Goal: Task Accomplishment & Management: Use online tool/utility

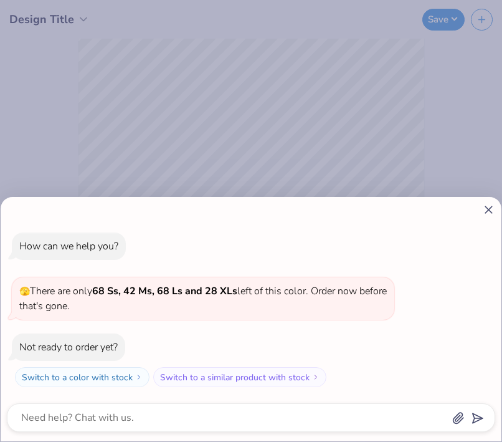
click at [492, 212] on icon at bounding box center [488, 209] width 13 height 13
type textarea "x"
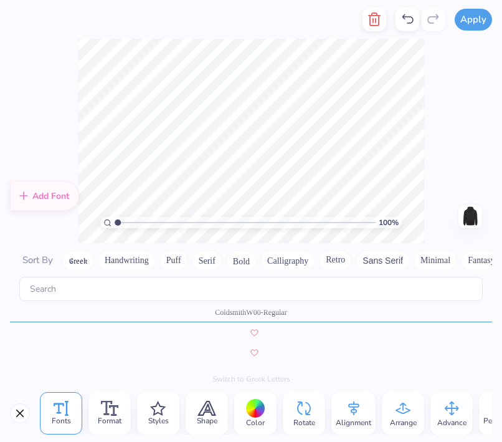
scroll to position [1442, 0]
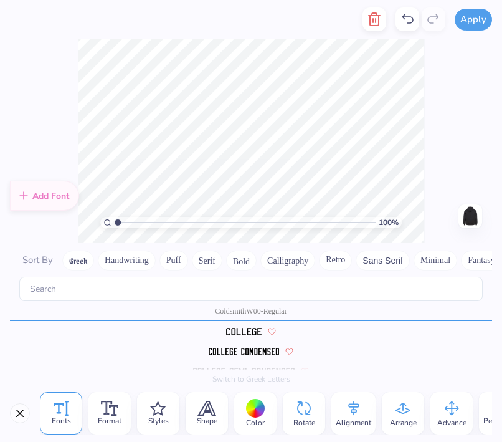
type textarea "l"
type textarea "camp lugnut"
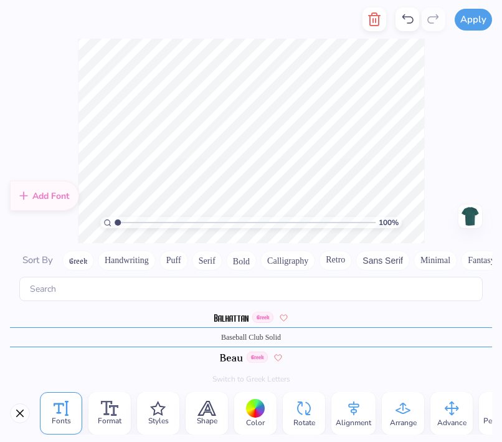
type textarea "Lugnut"
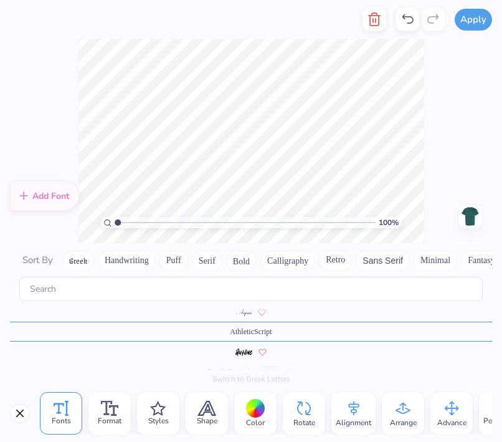
scroll to position [419, 0]
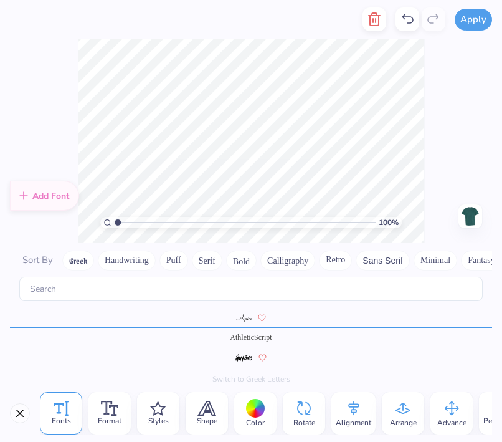
type textarea "camp"
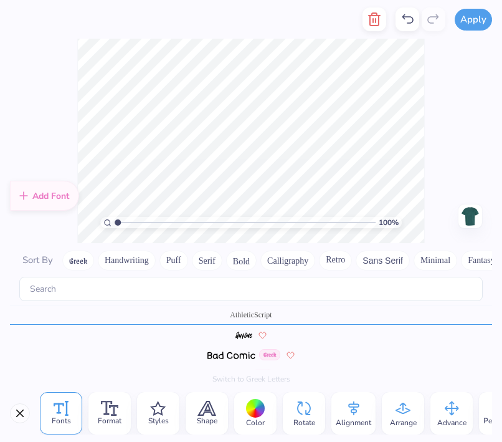
scroll to position [445, 0]
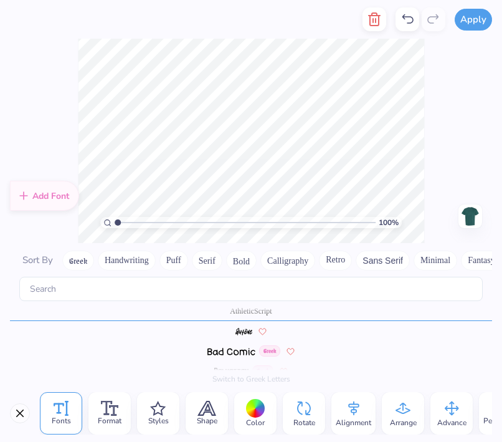
click at [432, 115] on div "100 % Need help? Chat with us. Front" at bounding box center [251, 141] width 502 height 204
type textarea "Camp"
click at [462, 144] on div "100 % Need help? Chat with us. Front" at bounding box center [251, 141] width 502 height 204
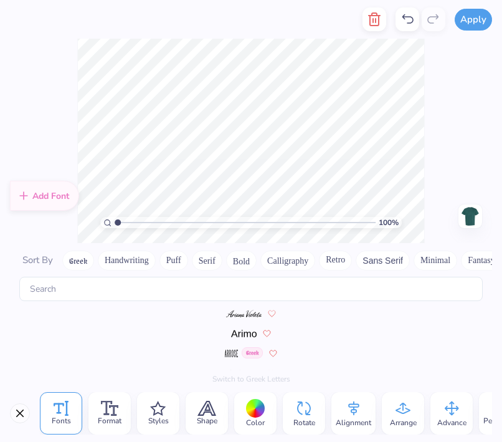
scroll to position [445, 0]
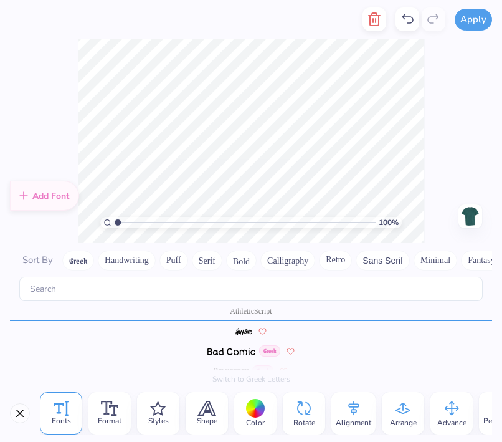
click at [475, 100] on div "100 % Need help? Chat with us. Front" at bounding box center [251, 141] width 502 height 204
click at [448, 117] on div "100 % Need help? Chat with us. Front" at bounding box center [251, 141] width 502 height 204
click at [454, 126] on div "100 % Need help? Chat with us. Front" at bounding box center [251, 141] width 502 height 204
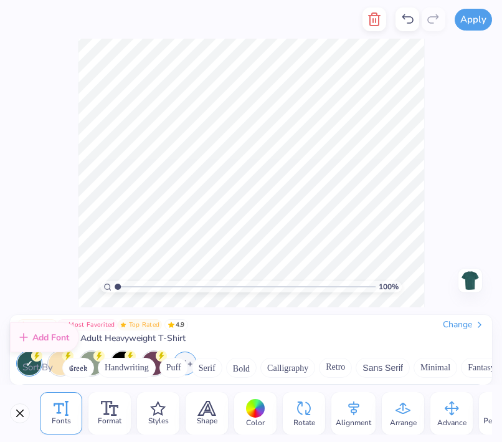
click at [454, 126] on div "100 % Need help? Chat with us. Front" at bounding box center [251, 173] width 502 height 269
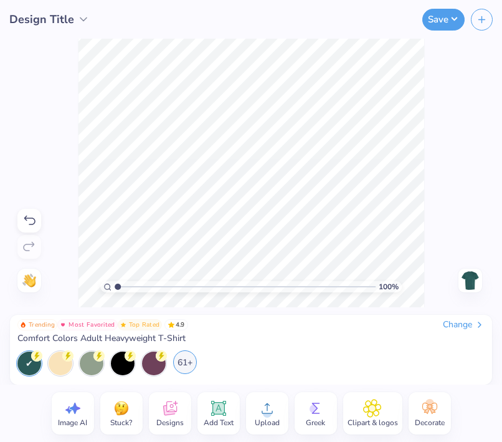
click at [190, 361] on div "61+" at bounding box center [185, 362] width 24 height 24
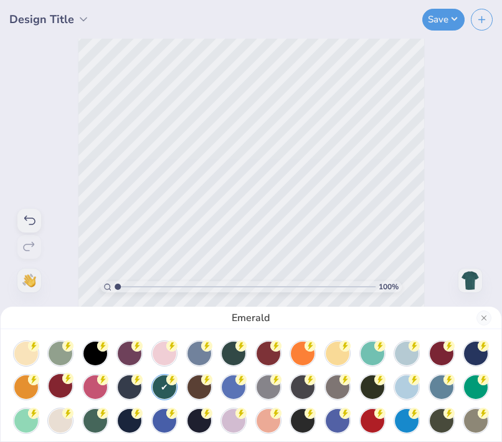
click at [39, 351] on circle at bounding box center [33, 345] width 11 height 11
click at [271, 356] on div at bounding box center [269, 352] width 24 height 24
click at [369, 430] on div at bounding box center [373, 419] width 24 height 24
click at [373, 421] on div at bounding box center [373, 421] width 24 height 24
click at [373, 422] on div at bounding box center [373, 421] width 24 height 24
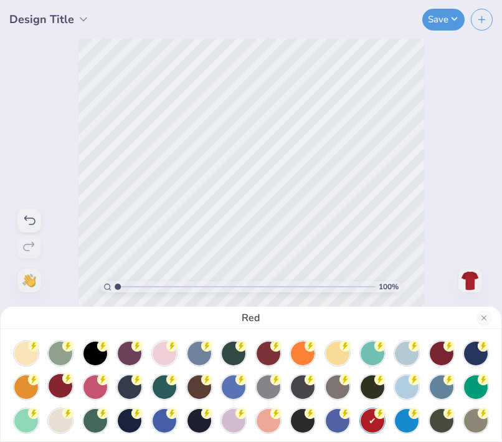
click at [60, 384] on div at bounding box center [61, 386] width 24 height 24
click at [398, 427] on div at bounding box center [407, 419] width 24 height 24
click at [64, 389] on div at bounding box center [61, 386] width 24 height 24
click at [163, 392] on div at bounding box center [165, 386] width 24 height 24
click at [464, 165] on div "Emerald" at bounding box center [251, 221] width 502 height 442
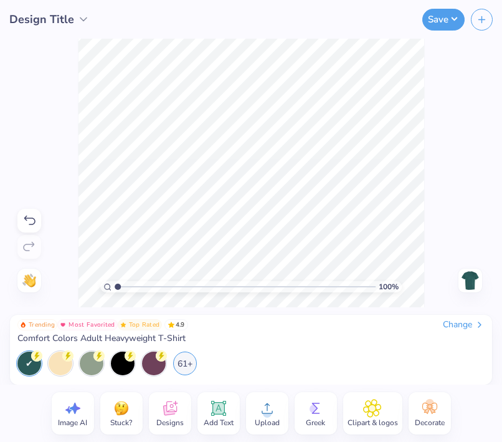
click at [473, 275] on img at bounding box center [470, 280] width 20 height 20
click at [474, 279] on img at bounding box center [470, 280] width 20 height 20
click at [466, 284] on img at bounding box center [470, 280] width 20 height 20
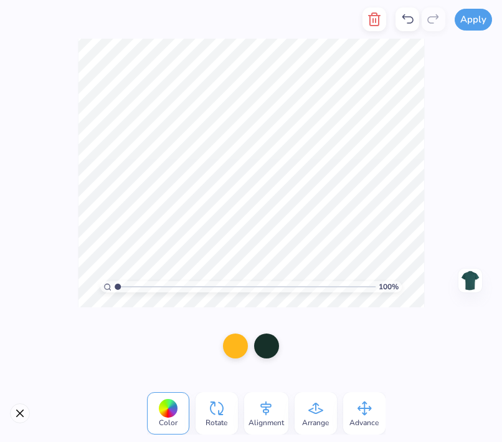
click at [432, 245] on div "100 % Need help? Chat with us. Back" at bounding box center [251, 173] width 502 height 269
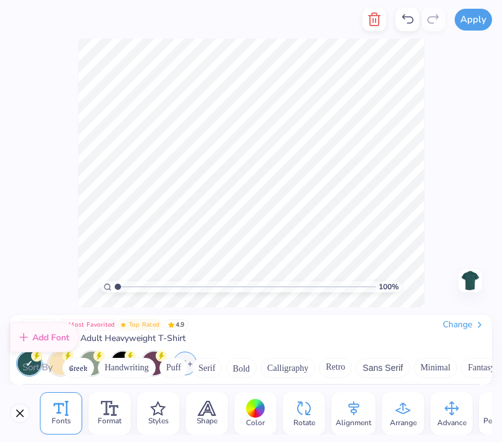
scroll to position [525, 0]
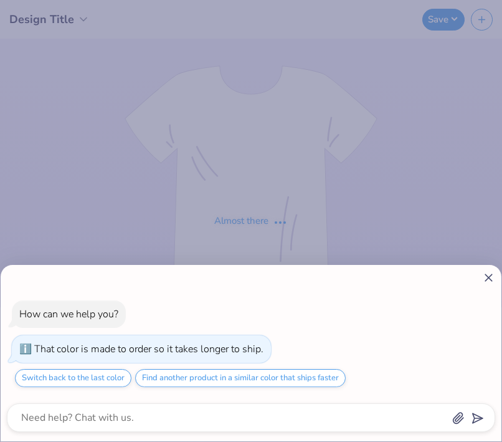
click at [487, 274] on icon at bounding box center [488, 277] width 13 height 13
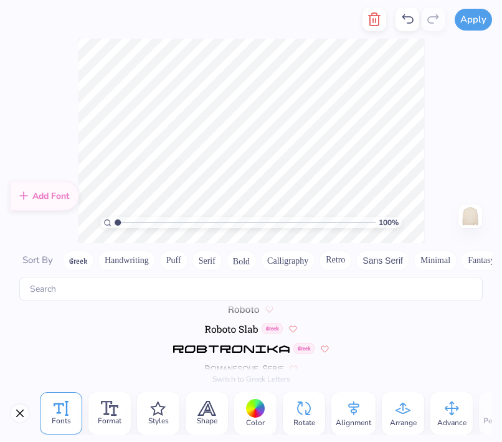
scroll to position [5290, 0]
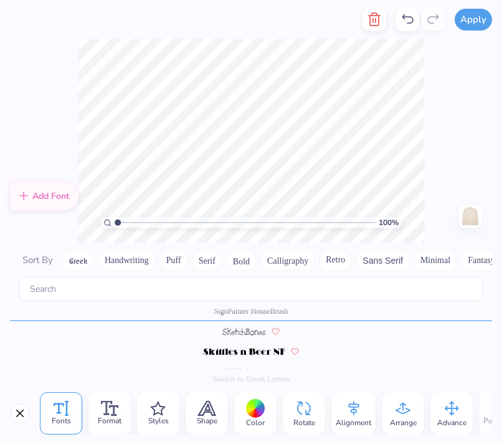
click at [404, 21] on icon at bounding box center [407, 19] width 15 height 15
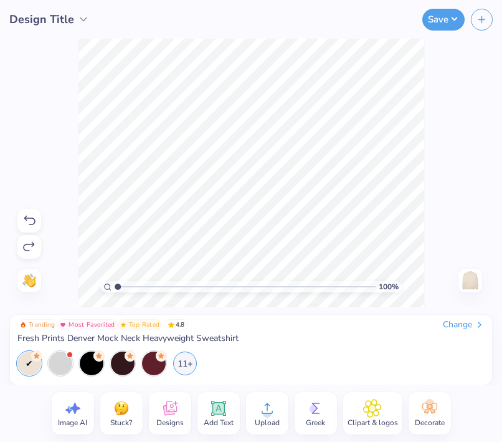
click at [480, 329] on icon at bounding box center [480, 325] width 10 height 10
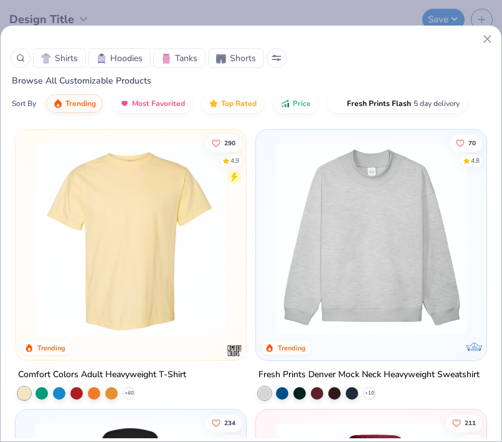
click at [173, 267] on img at bounding box center [131, 238] width 206 height 193
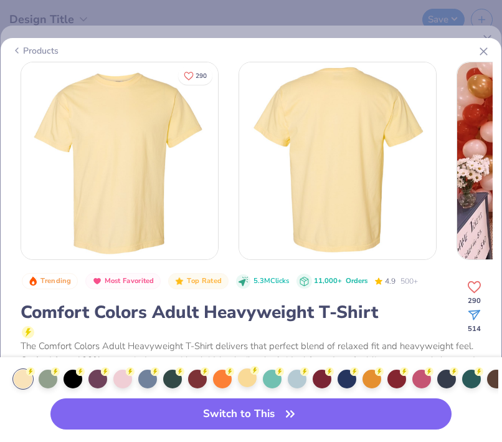
click at [249, 379] on div at bounding box center [247, 377] width 19 height 19
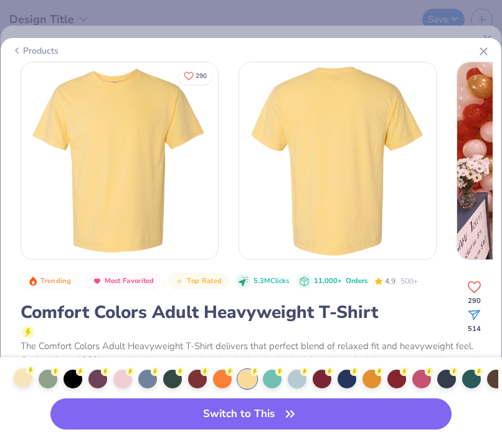
click at [19, 381] on div at bounding box center [23, 377] width 19 height 19
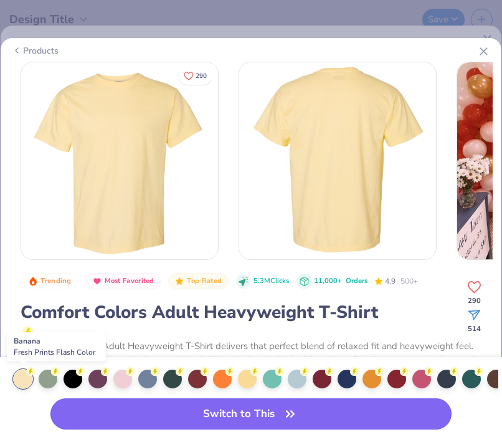
click at [184, 411] on button "Switch to This" at bounding box center [251, 413] width 402 height 31
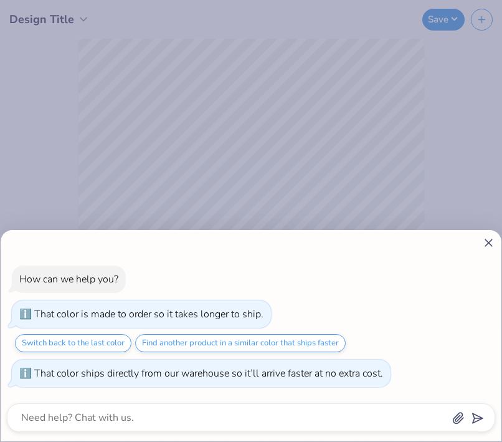
click at [488, 242] on line at bounding box center [488, 242] width 7 height 7
type textarea "x"
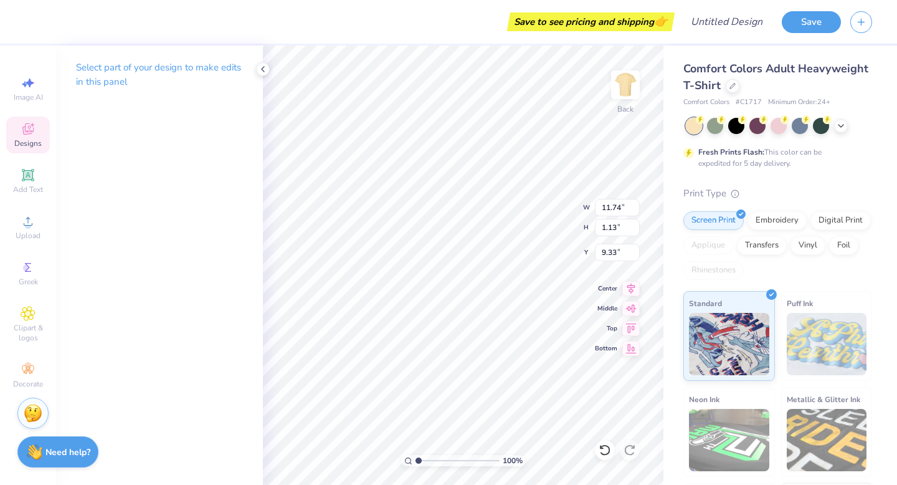
type textarea "Camp Lugnut"
type input "6.11"
type input "0.76"
type input "10.78"
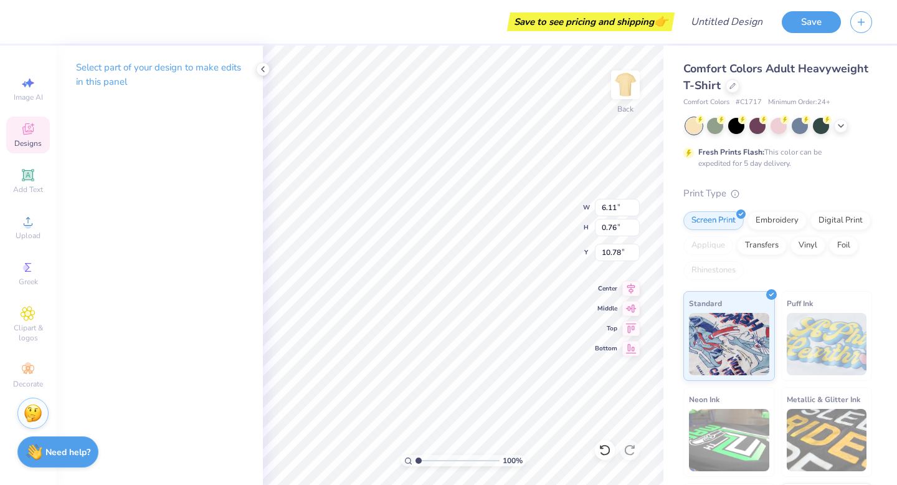
scroll to position [0, 0]
type textarea "2025"
click at [29, 321] on div "Clipart & logos" at bounding box center [28, 324] width 44 height 47
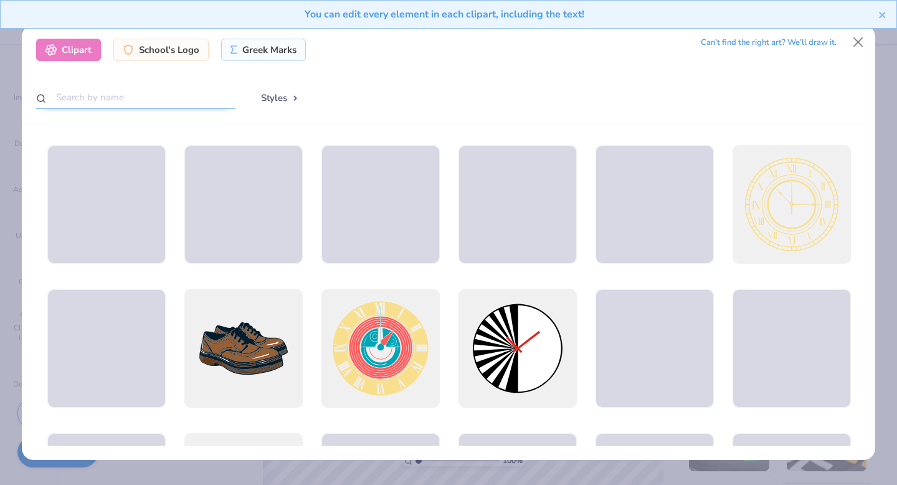
click at [134, 92] on input "text" at bounding box center [135, 97] width 199 height 23
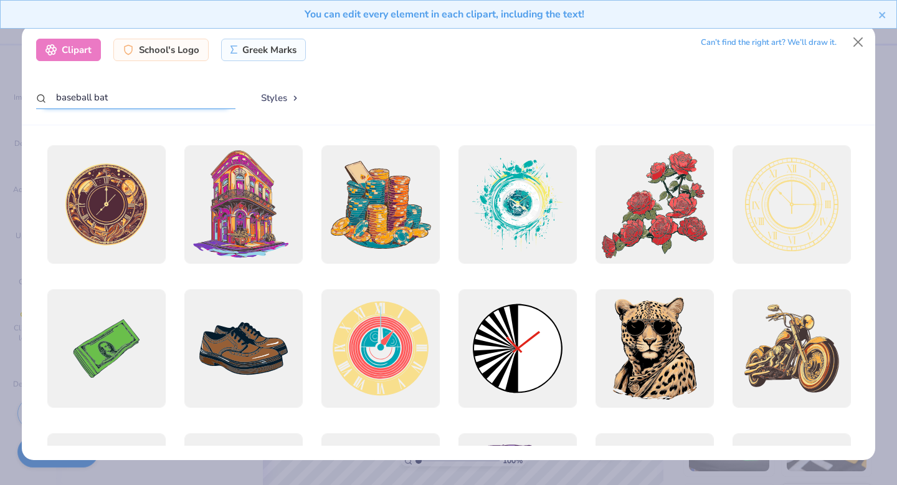
type input "baseball bat"
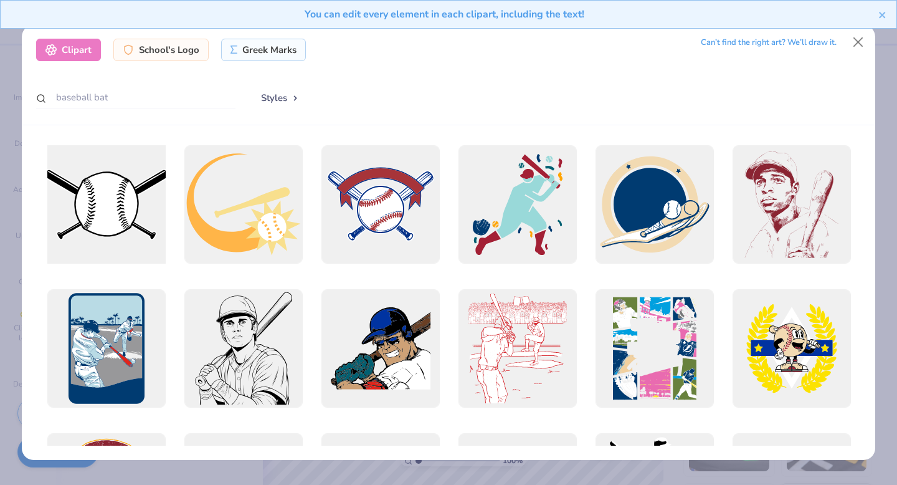
drag, startPoint x: 115, startPoint y: 7, endPoint x: 111, endPoint y: 217, distance: 209.4
click at [111, 217] on div at bounding box center [106, 205] width 130 height 130
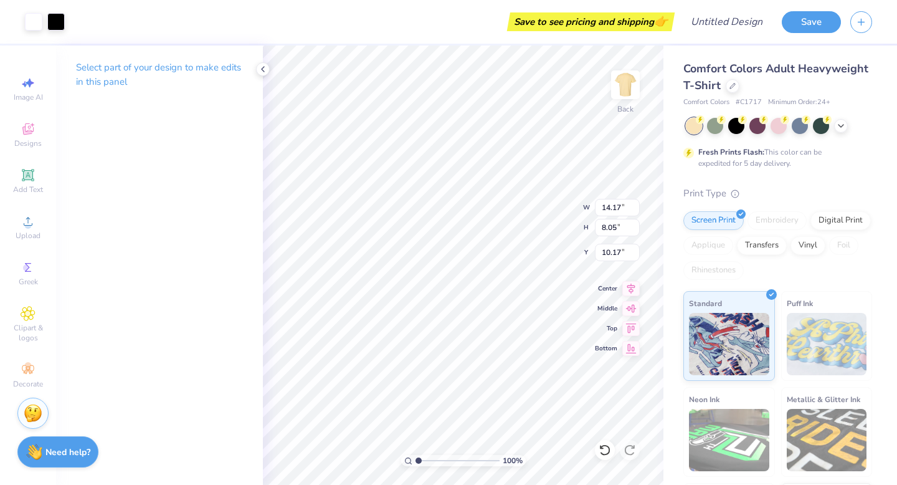
type input "10.17"
type input "2.54"
type input "3.04"
type input "5.65"
click at [30, 19] on div at bounding box center [33, 21] width 17 height 17
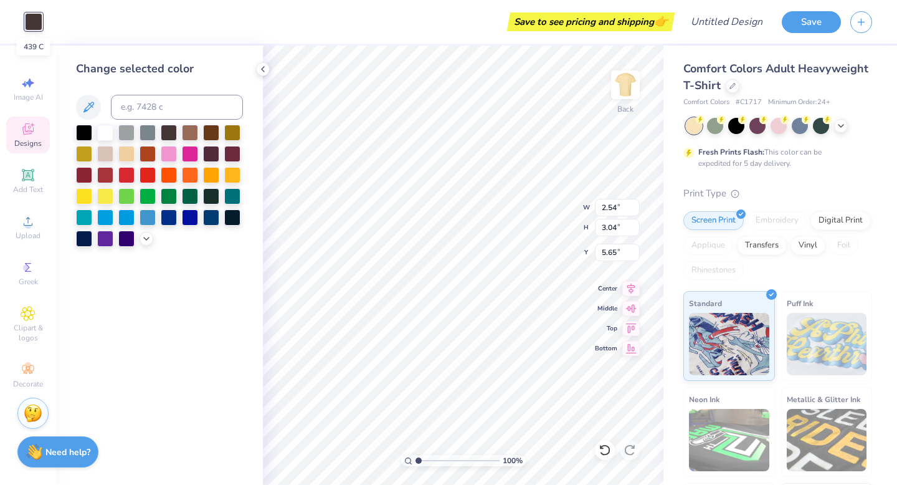
type input "14.17"
type input "8.05"
type input "10.17"
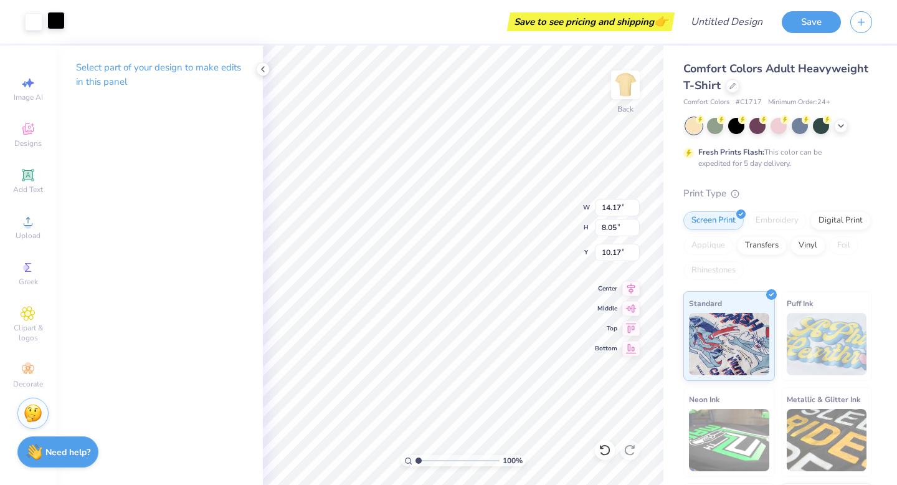
click at [55, 12] on div at bounding box center [55, 20] width 17 height 17
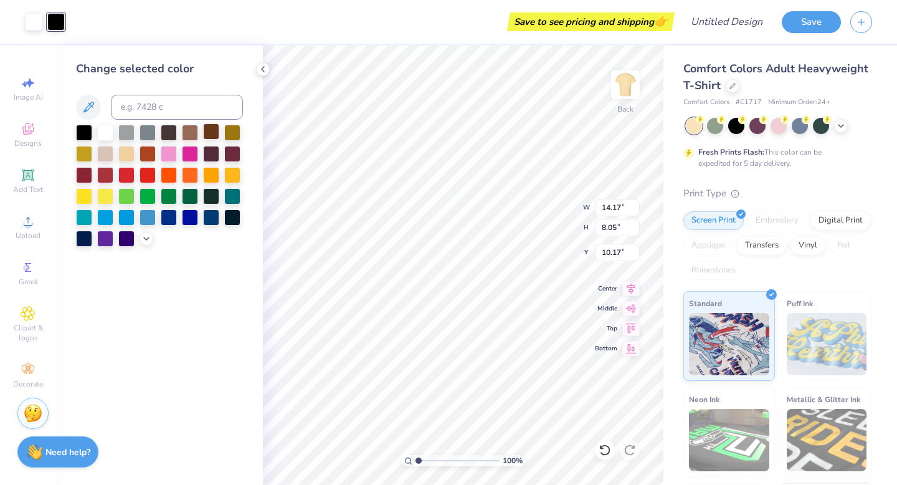
click at [209, 134] on div at bounding box center [211, 131] width 16 height 16
click at [171, 133] on div at bounding box center [169, 131] width 16 height 16
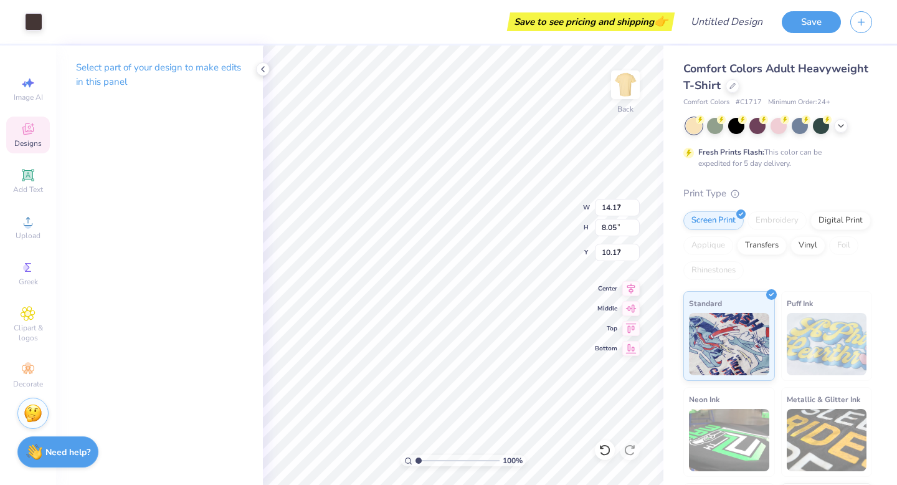
type input "2.72"
type input "3.07"
type input "5.64"
type input "4.19"
type input "2.38"
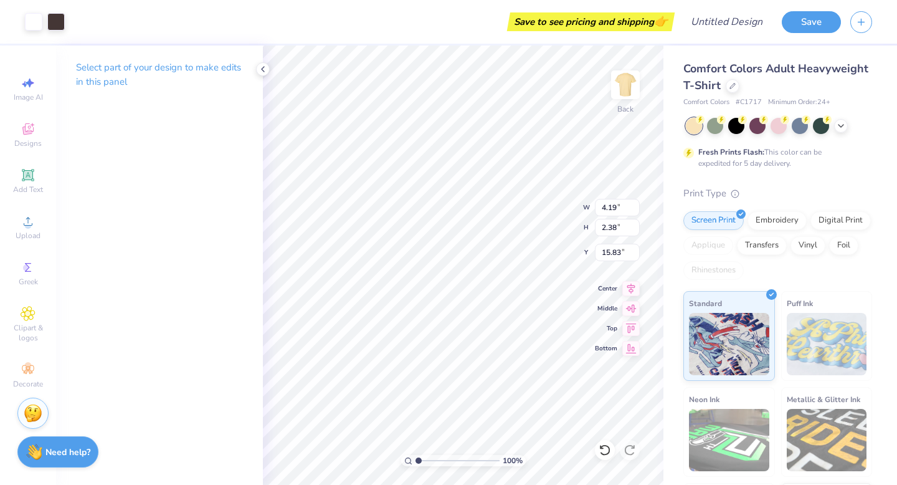
type input "6.30"
type input "4.19"
type input "2.38"
type input "6.30"
type input "5.87"
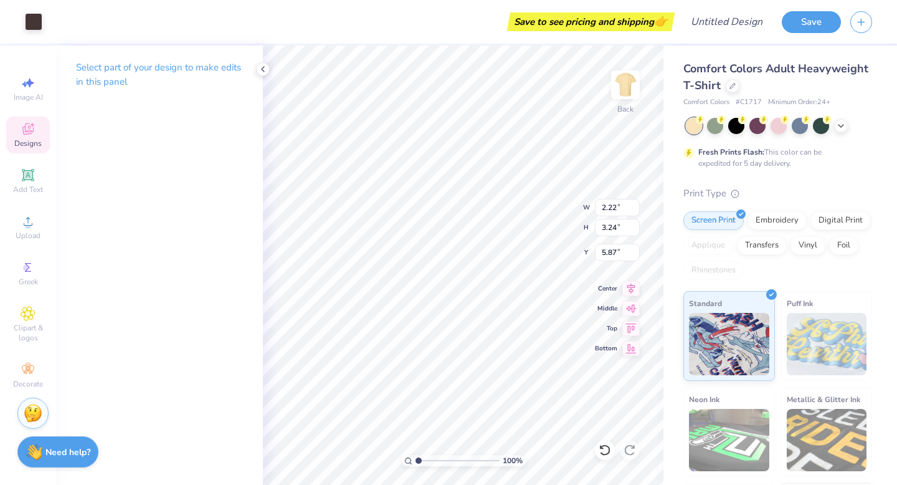
type input "4.19"
type input "2.38"
type input "6.30"
type input "2.22"
type input "3.24"
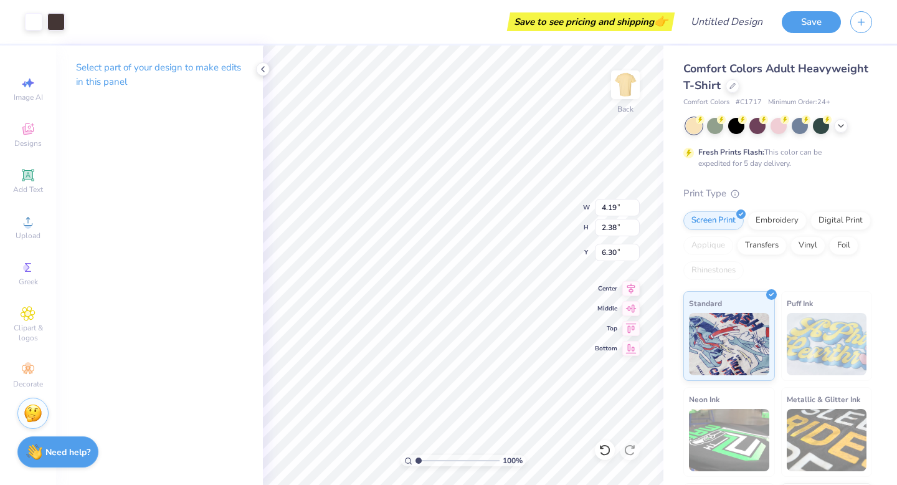
type input "5.87"
type input "2.54"
type input "3.04"
type input "5.65"
type input "4.19"
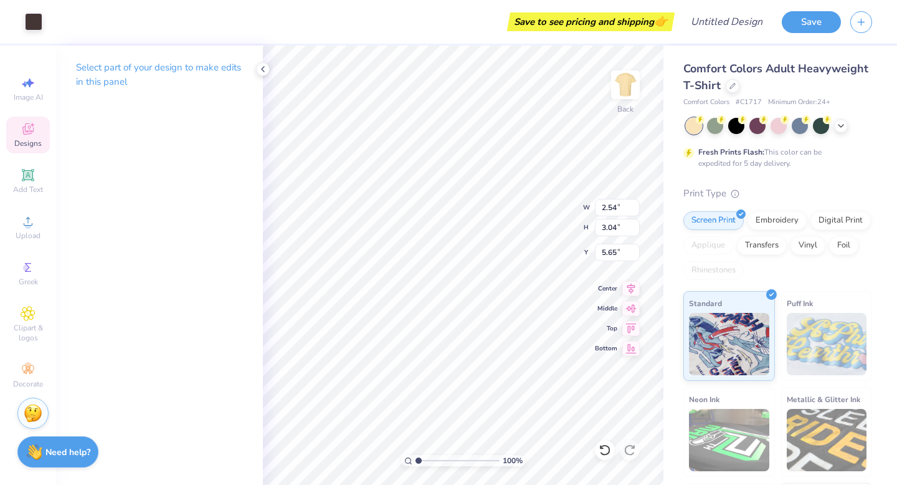
type input "2.38"
type input "6.30"
click at [36, 24] on div at bounding box center [33, 20] width 17 height 17
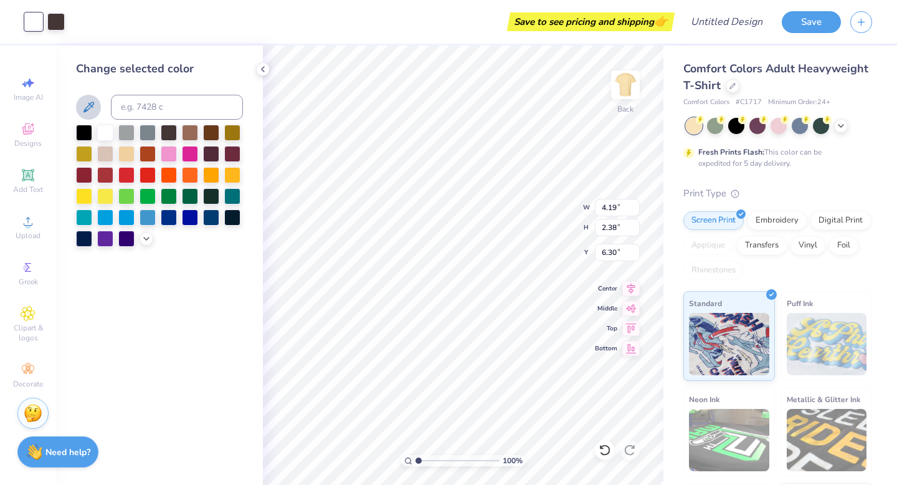
click at [92, 105] on icon at bounding box center [88, 107] width 15 height 15
click at [90, 102] on icon at bounding box center [88, 107] width 15 height 15
click at [86, 110] on icon at bounding box center [88, 107] width 11 height 11
click at [89, 108] on icon at bounding box center [88, 107] width 11 height 11
click at [149, 237] on icon at bounding box center [146, 237] width 10 height 10
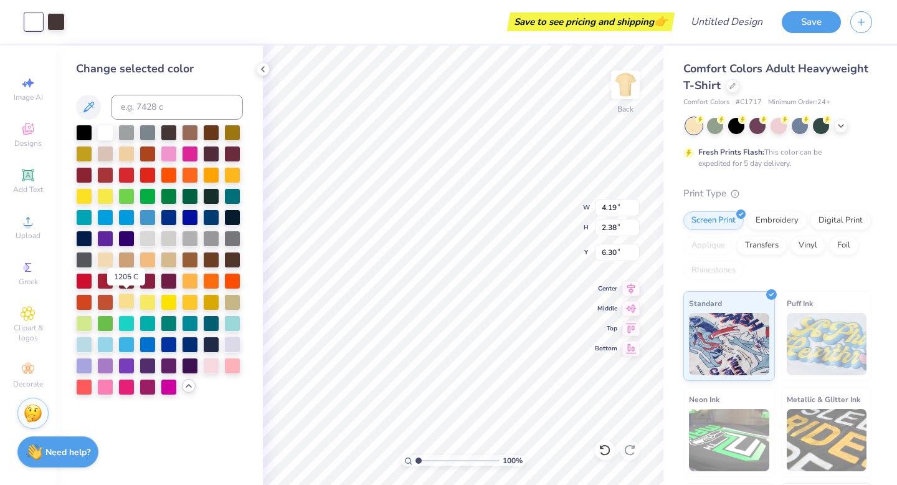
click at [128, 303] on div at bounding box center [126, 301] width 16 height 16
click at [100, 265] on div at bounding box center [105, 258] width 16 height 16
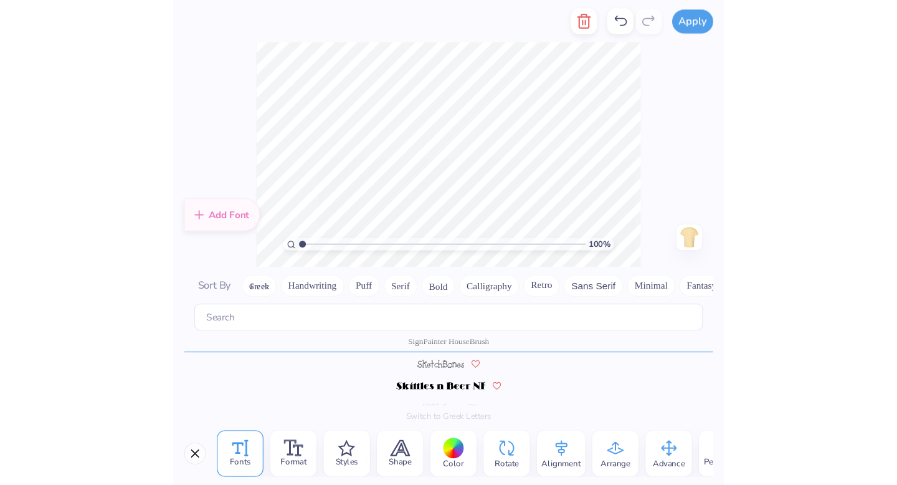
scroll to position [5290, 0]
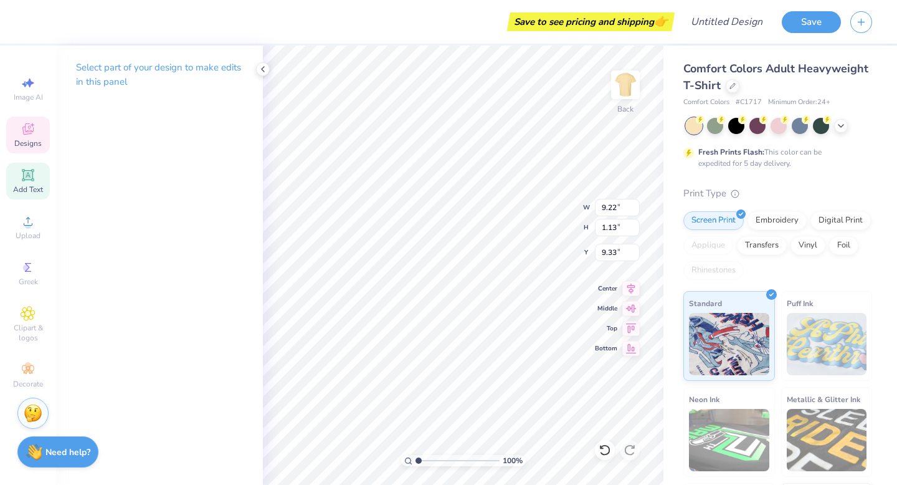
click at [33, 184] on span "Add Text" at bounding box center [28, 189] width 30 height 10
type input "5.59"
type input "1.62"
type input "11.69"
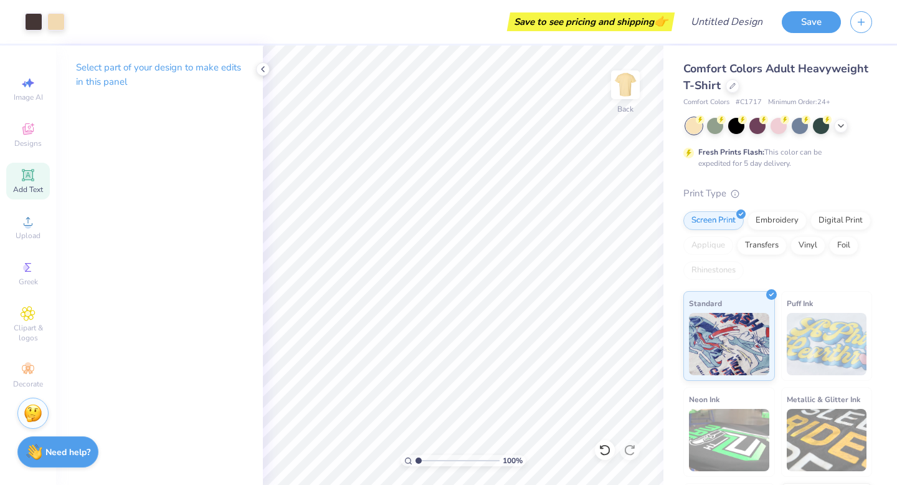
drag, startPoint x: 33, startPoint y: 184, endPoint x: 28, endPoint y: 178, distance: 8.0
click at [28, 178] on icon at bounding box center [27, 174] width 9 height 9
type textarea "Camp Lugnut"
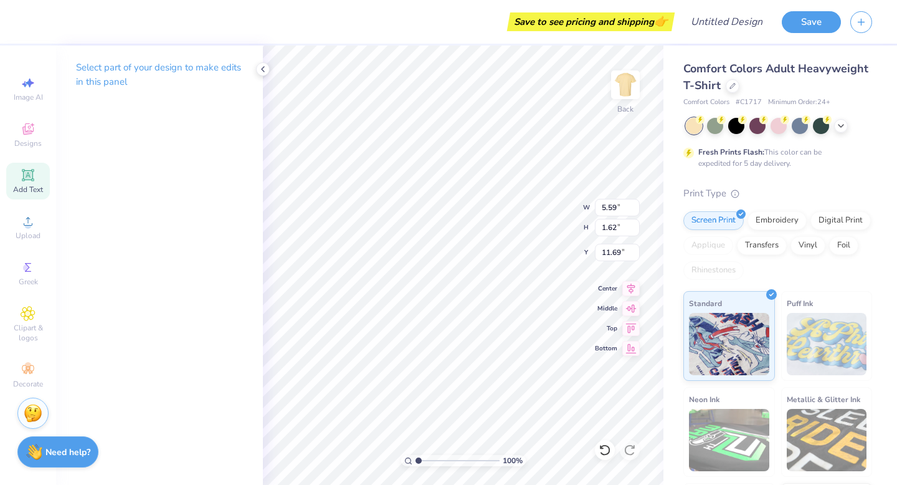
click at [176, 64] on p "Select part of your design to make edits in this panel" at bounding box center [159, 74] width 167 height 29
type input "13.91"
type input "2.14"
type input "11.43"
click at [267, 70] on icon at bounding box center [263, 69] width 10 height 10
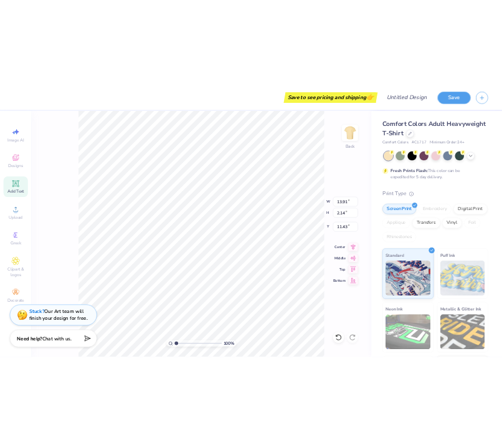
scroll to position [0, 0]
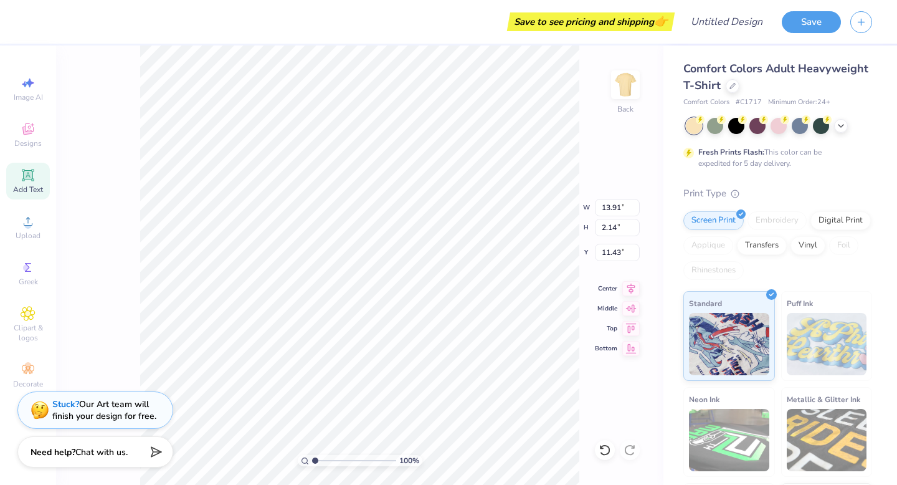
type textarea "C"
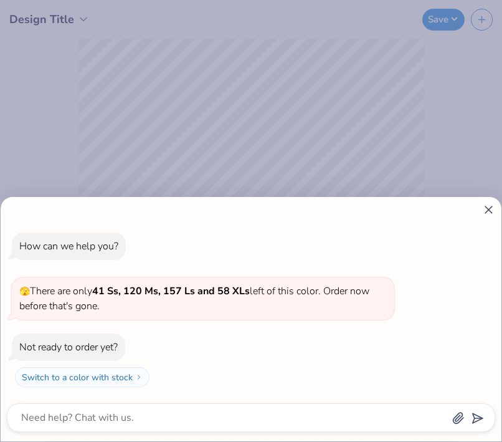
click at [481, 206] on div at bounding box center [251, 209] width 488 height 13
click at [489, 207] on icon at bounding box center [488, 209] width 13 height 13
type textarea "x"
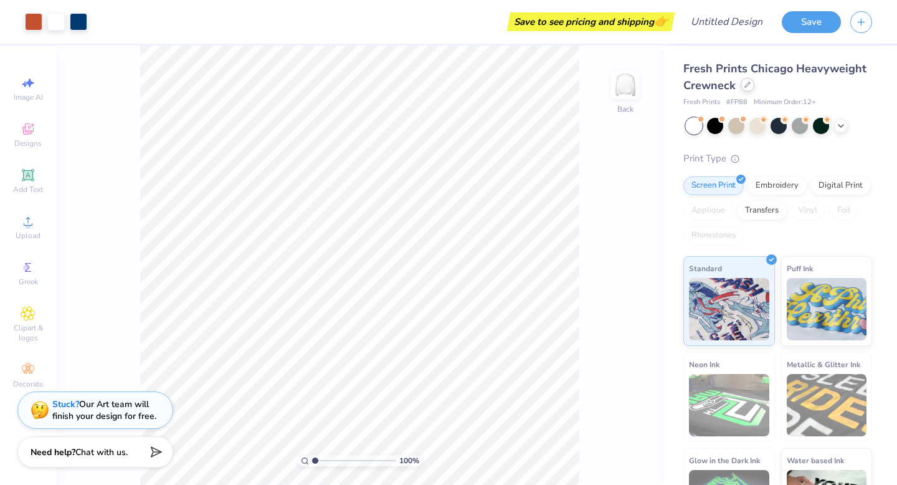
click at [502, 85] on icon at bounding box center [747, 85] width 6 height 6
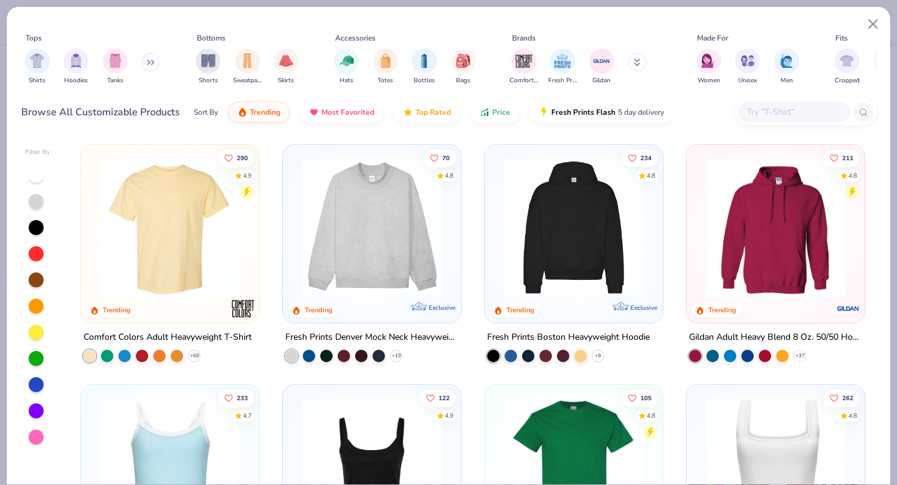
drag, startPoint x: 744, startPoint y: 85, endPoint x: 159, endPoint y: 235, distance: 604.0
click at [159, 235] on img at bounding box center [169, 227] width 153 height 141
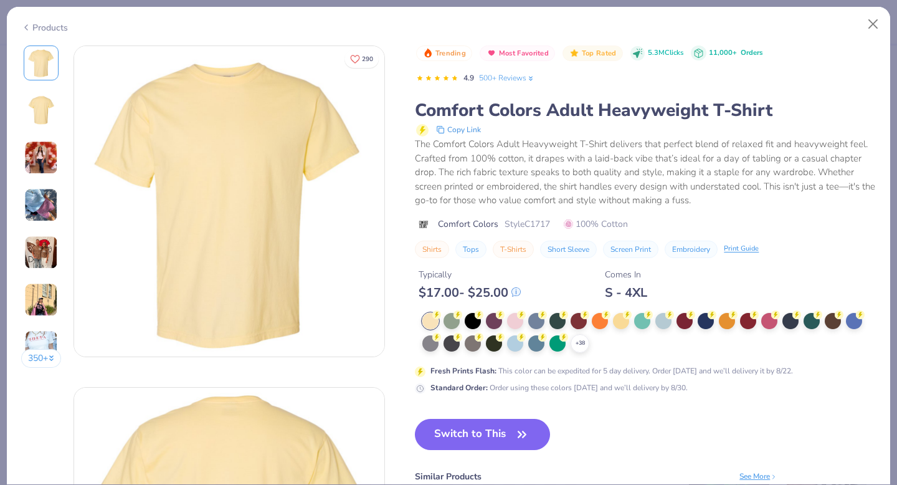
click at [502, 348] on div at bounding box center [515, 343] width 16 height 16
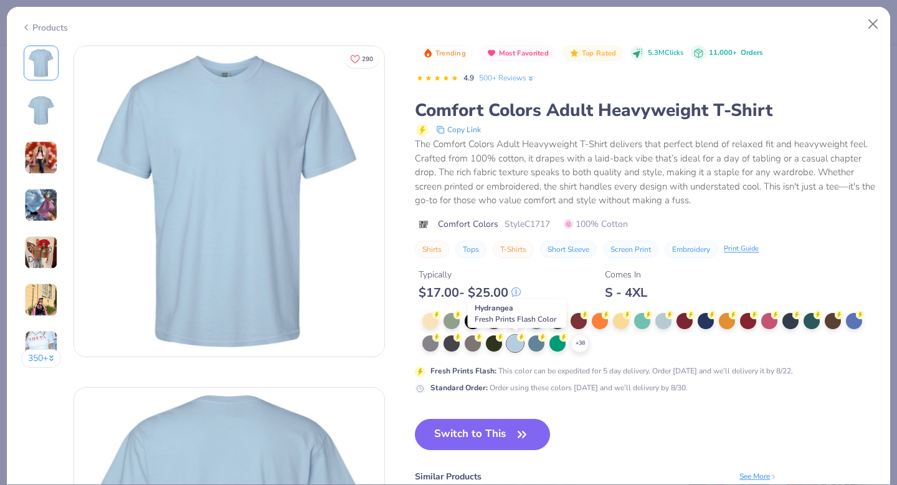
click at [502, 441] on button "Switch to This" at bounding box center [482, 434] width 135 height 31
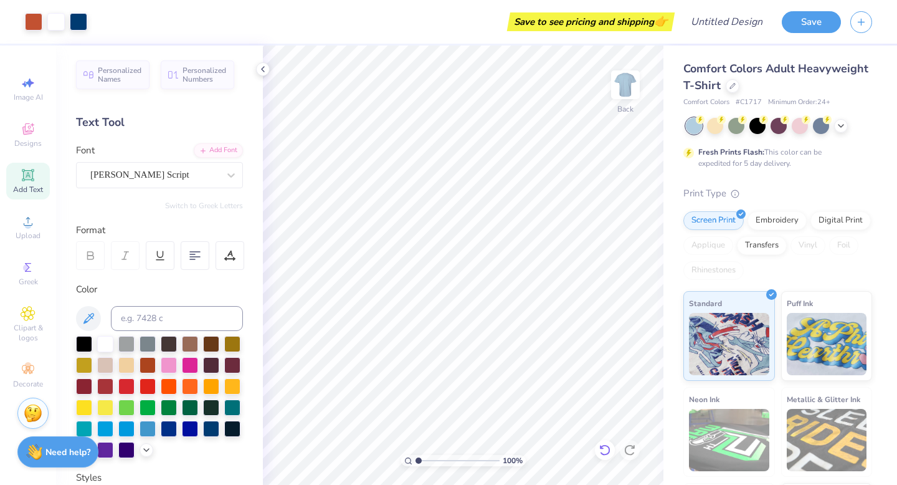
drag, startPoint x: 159, startPoint y: 235, endPoint x: 610, endPoint y: 446, distance: 497.8
click at [502, 441] on icon at bounding box center [605, 450] width 12 height 12
type input "7.07"
type input "10.50"
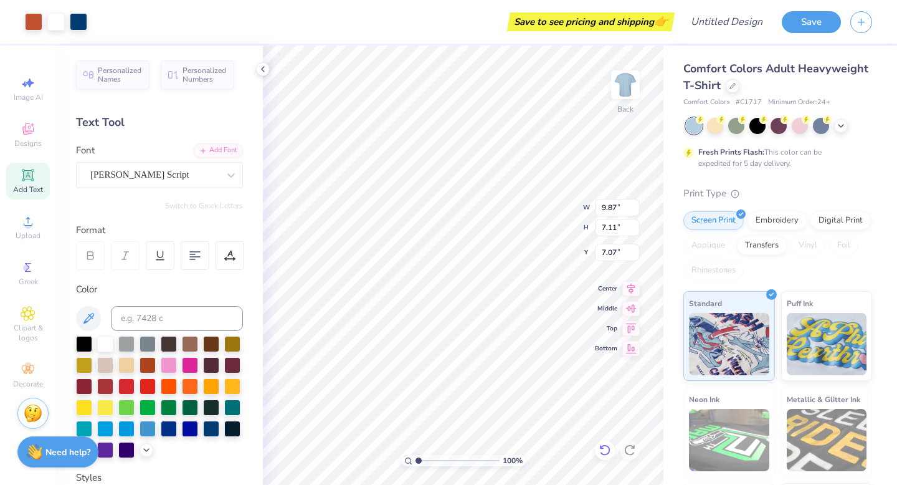
type input "7.56"
type input "6.62"
type input "4.37"
type textarea "CAMP LUGNUT"
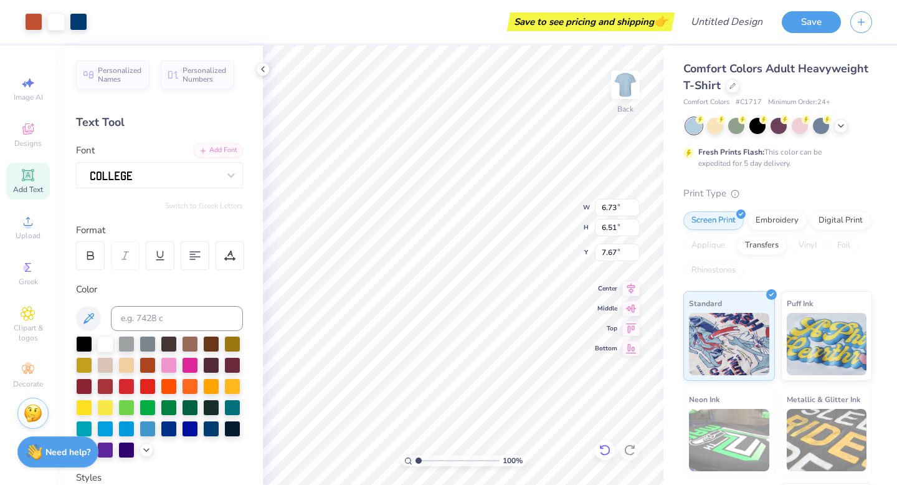
type input "8.03"
type input "8.36"
type input "1.19"
type input "4.38"
type input "4.37"
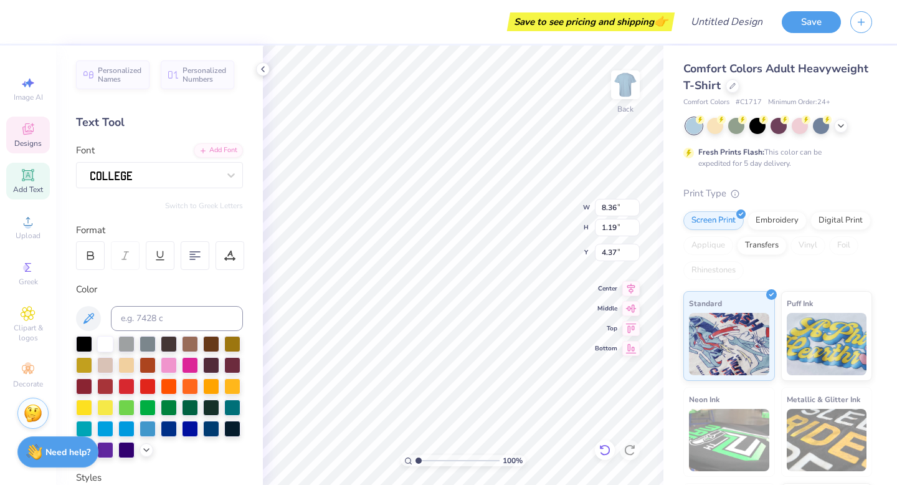
type input "11.01"
type input "1.57"
type input "4.72"
type input "11.01"
type input "1.57"
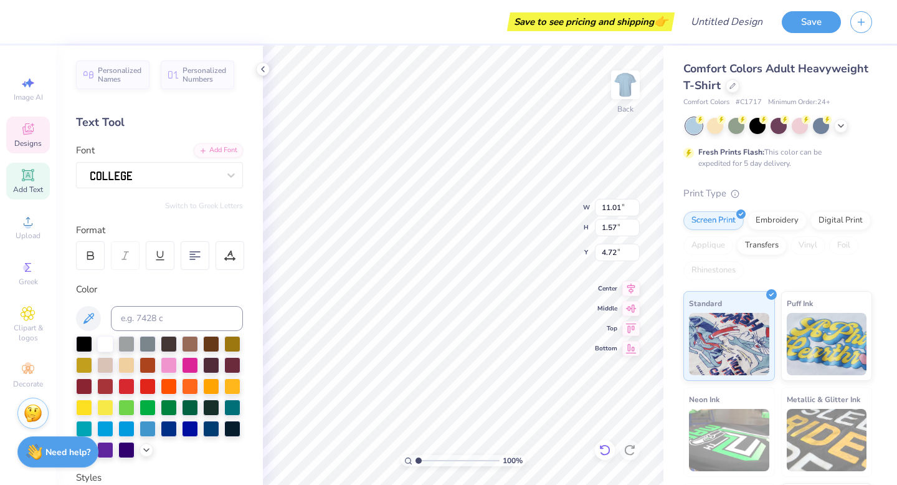
type input "4.80"
type input "4.79"
type input "7.92"
type input "7.77"
type input "7.80"
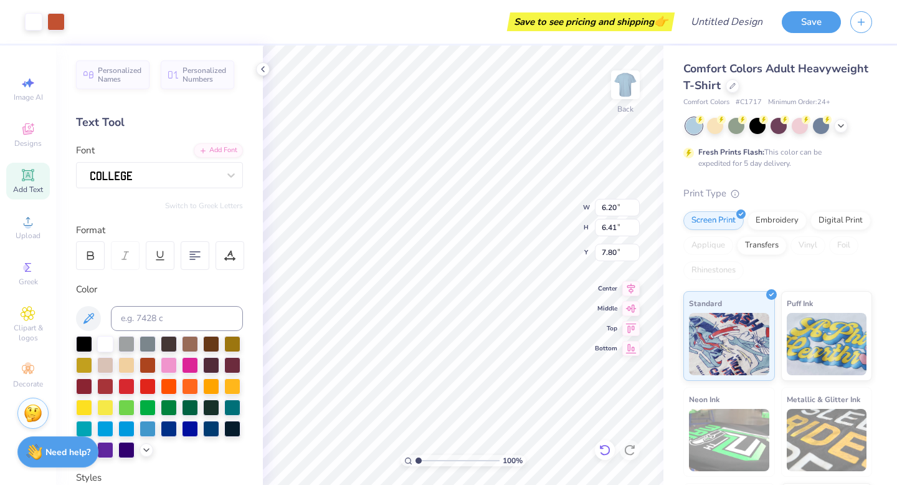
type input "8.02"
type input "1.69"
type input "1.68"
type input "7.77"
type input "7.80"
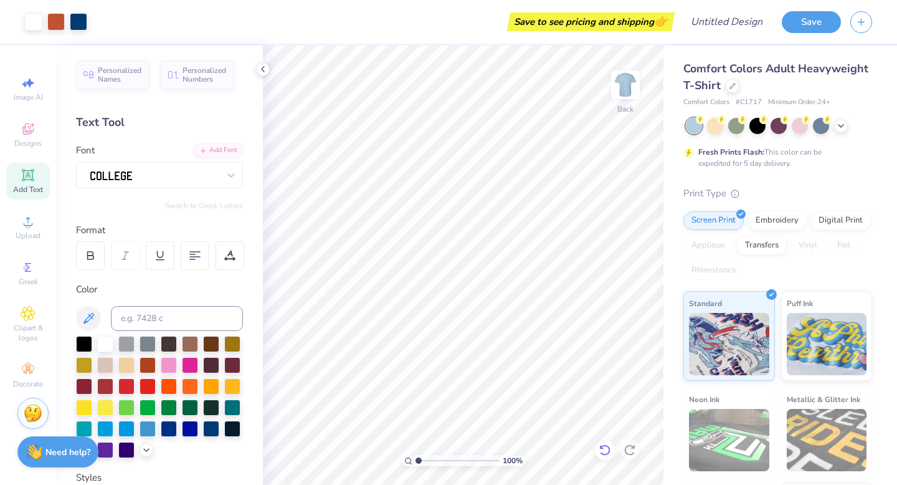
click at [33, 135] on icon at bounding box center [28, 128] width 15 height 15
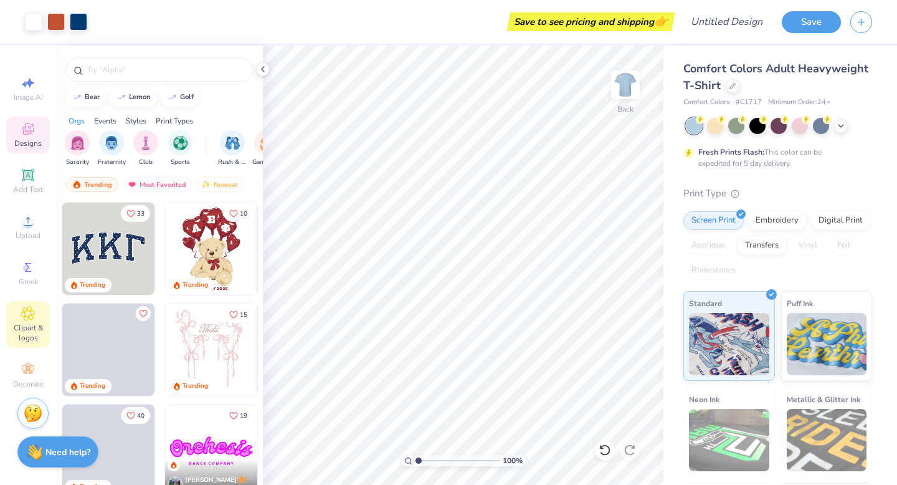
drag, startPoint x: 610, startPoint y: 446, endPoint x: 29, endPoint y: 326, distance: 593.6
click at [29, 326] on span "Clipart & logos" at bounding box center [28, 333] width 44 height 20
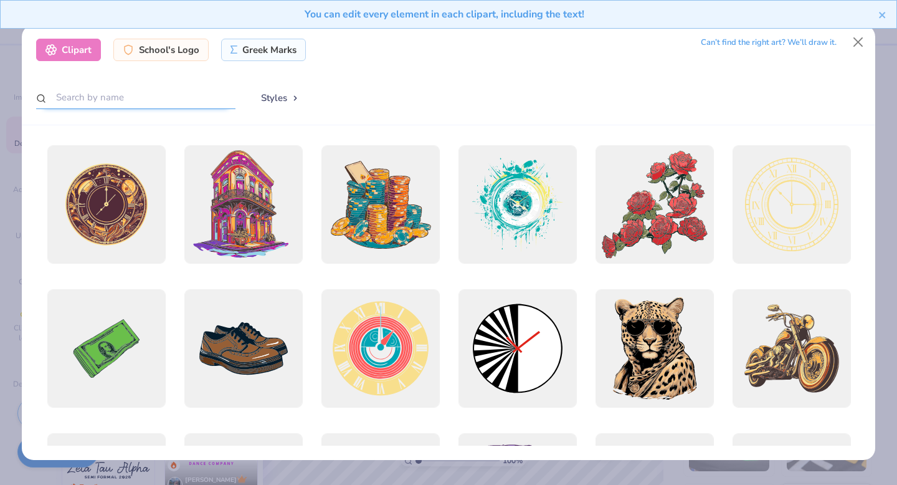
drag, startPoint x: 29, startPoint y: 326, endPoint x: 166, endPoint y: 94, distance: 269.6
click at [166, 94] on input "text" at bounding box center [135, 97] width 199 height 23
type input "fire"
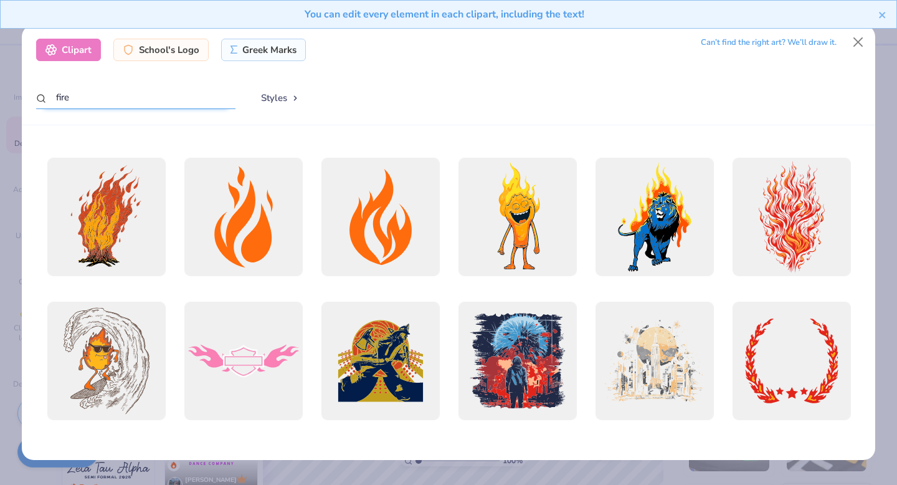
scroll to position [540, 0]
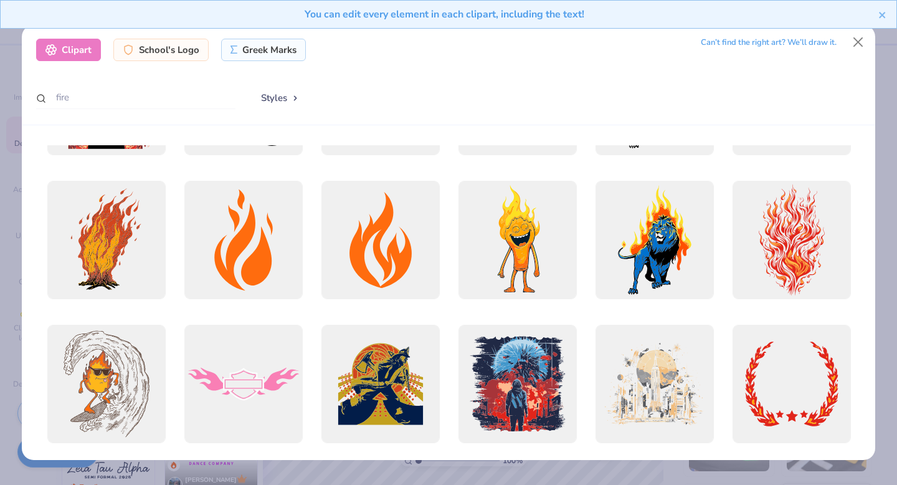
click at [276, 260] on div at bounding box center [243, 240] width 118 height 118
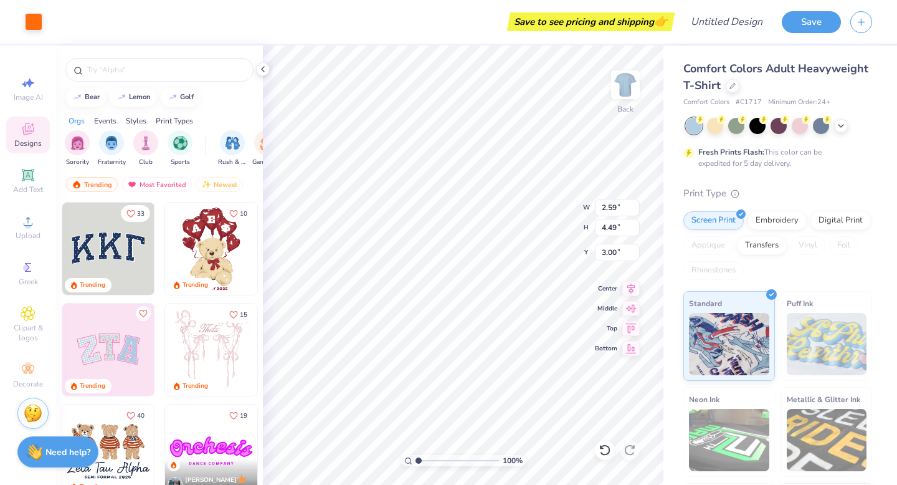
type input "2.59"
type input "4.49"
type input "6.51"
type input "1.80"
type input "3.12"
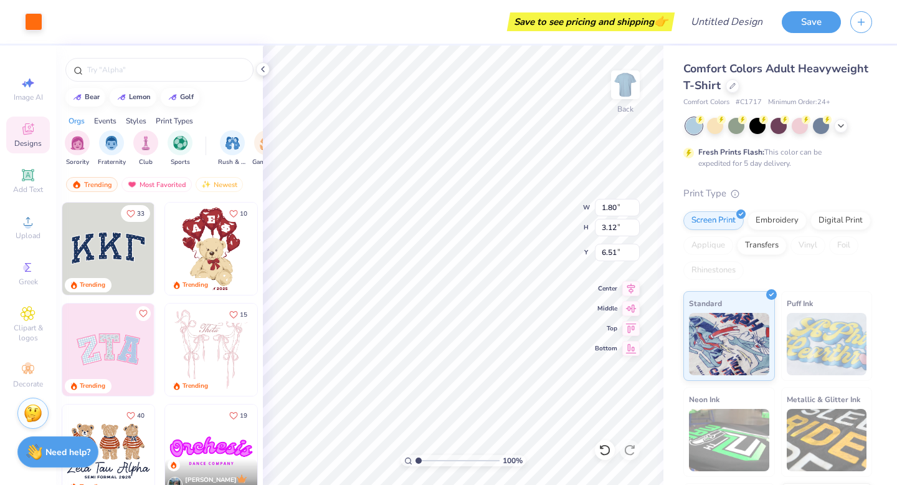
type input "1.57"
type input "1.41"
type input "10.30"
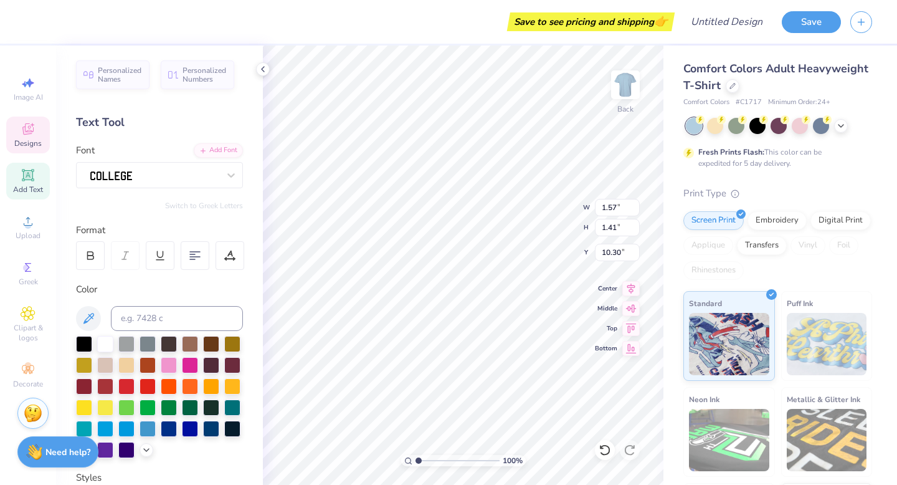
type input "1.53"
drag, startPoint x: 166, startPoint y: 94, endPoint x: 28, endPoint y: 320, distance: 265.1
click at [28, 320] on icon at bounding box center [28, 313] width 14 height 15
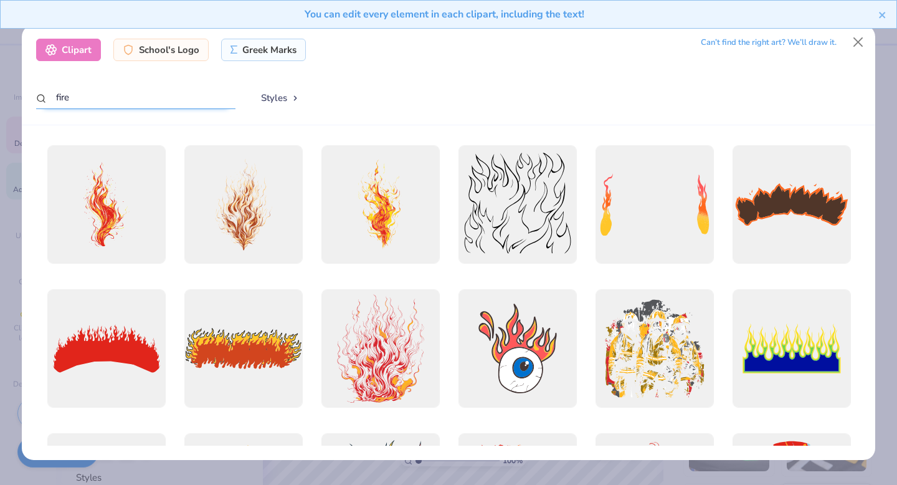
drag, startPoint x: 28, startPoint y: 320, endPoint x: 171, endPoint y: 97, distance: 265.6
click at [171, 97] on input "fire" at bounding box center [135, 97] width 199 height 23
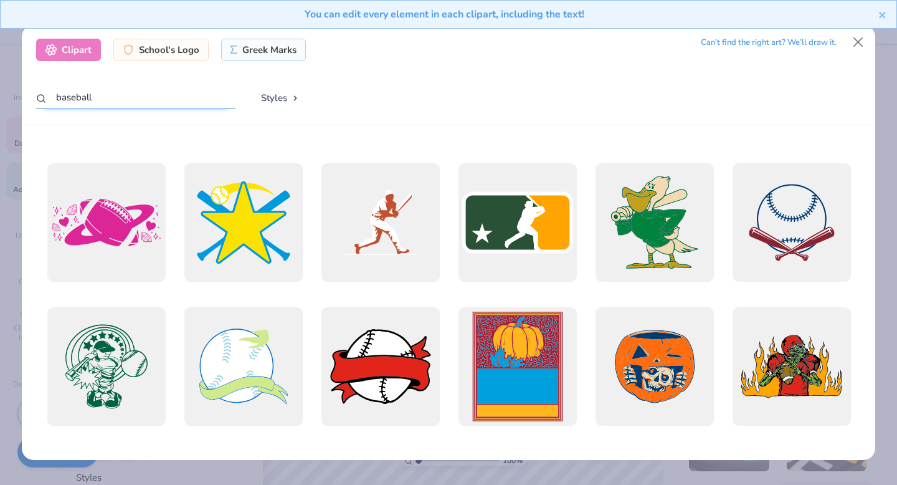
scroll to position [1006, 0]
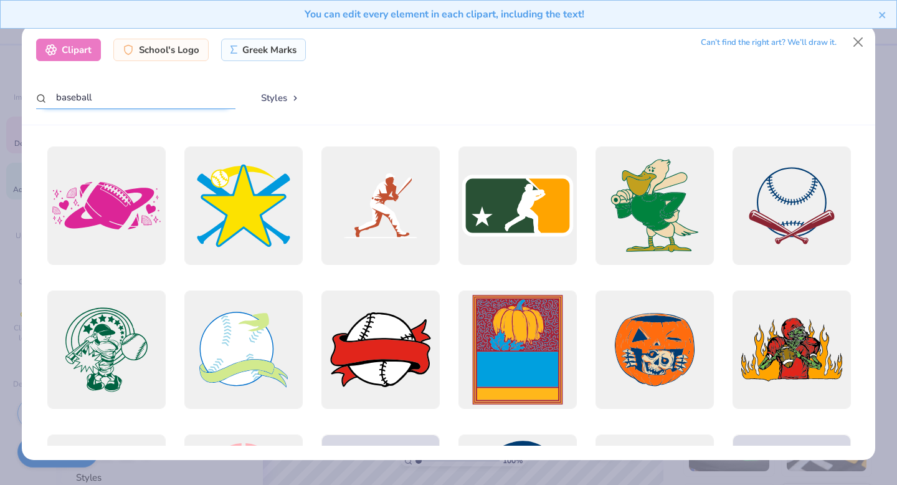
click at [171, 91] on input "baseball" at bounding box center [135, 97] width 199 height 23
type input "b"
type input "campfire"
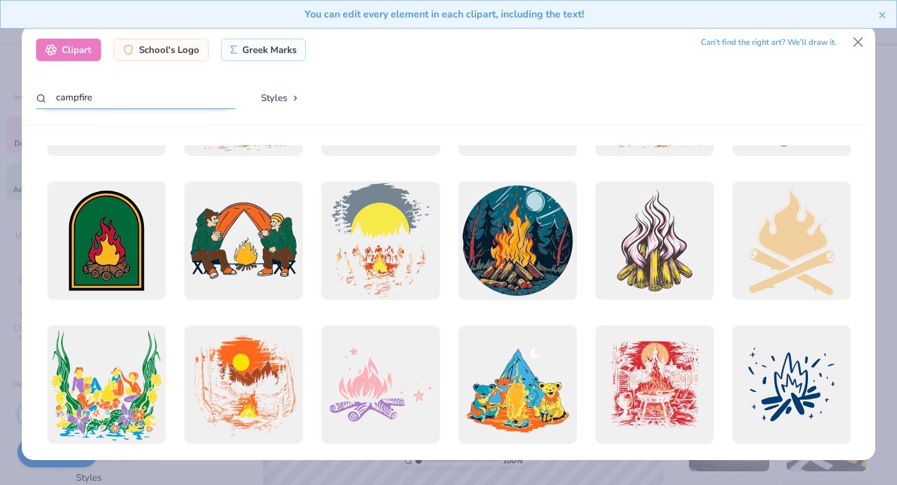
scroll to position [269, 0]
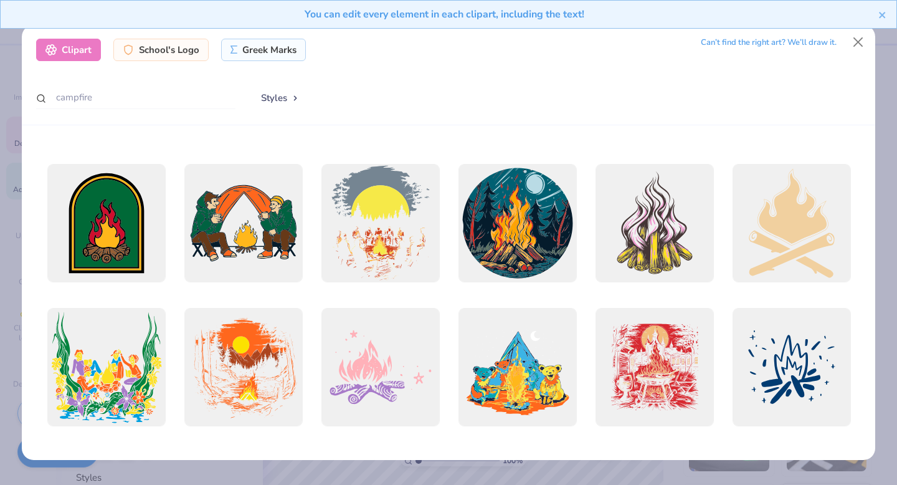
click at [502, 254] on div at bounding box center [791, 223] width 118 height 118
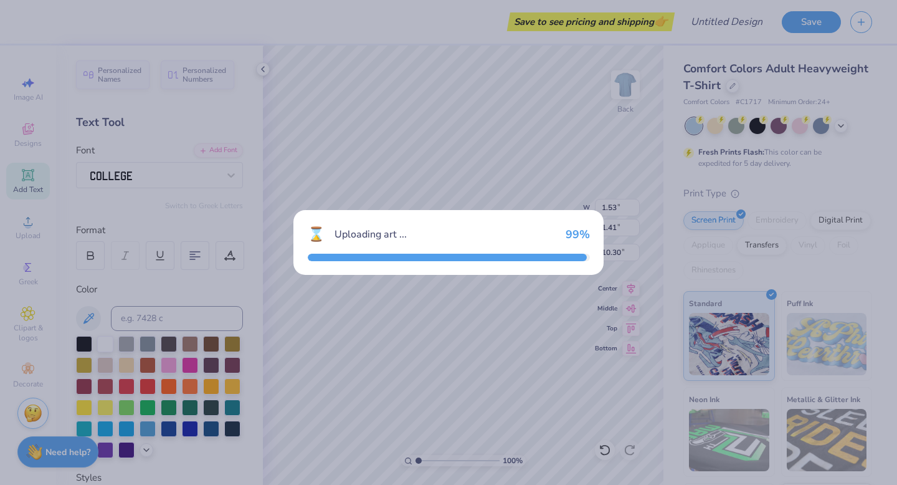
type input "14.10"
type input "18.00"
type input "3.00"
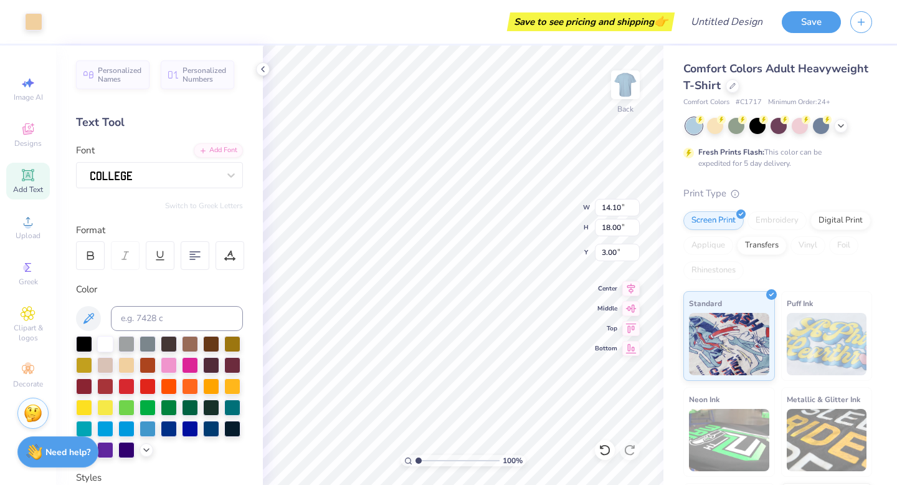
click at [502, 441] on icon at bounding box center [604, 449] width 11 height 11
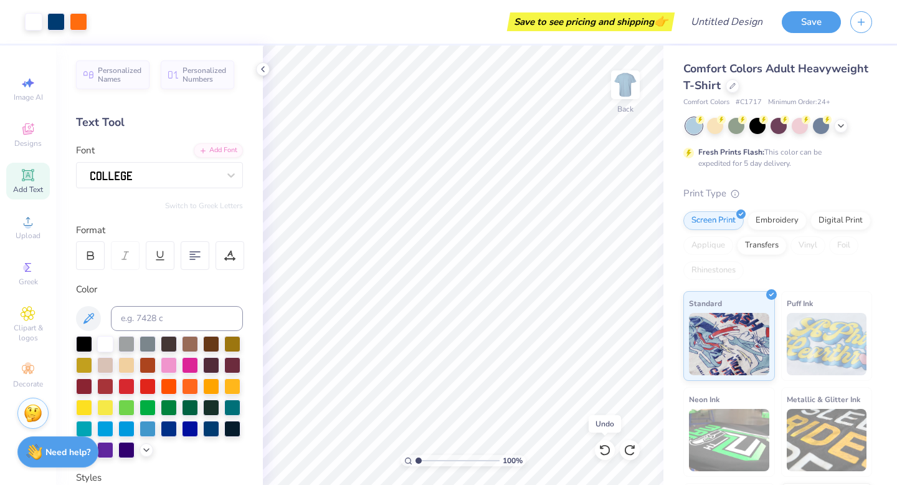
click at [502, 441] on icon at bounding box center [604, 449] width 11 height 11
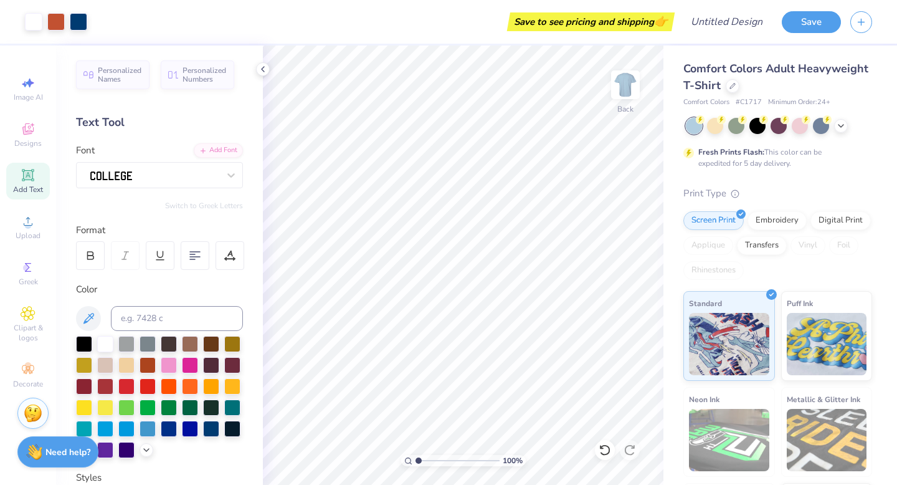
click at [32, 123] on icon at bounding box center [33, 125] width 4 height 4
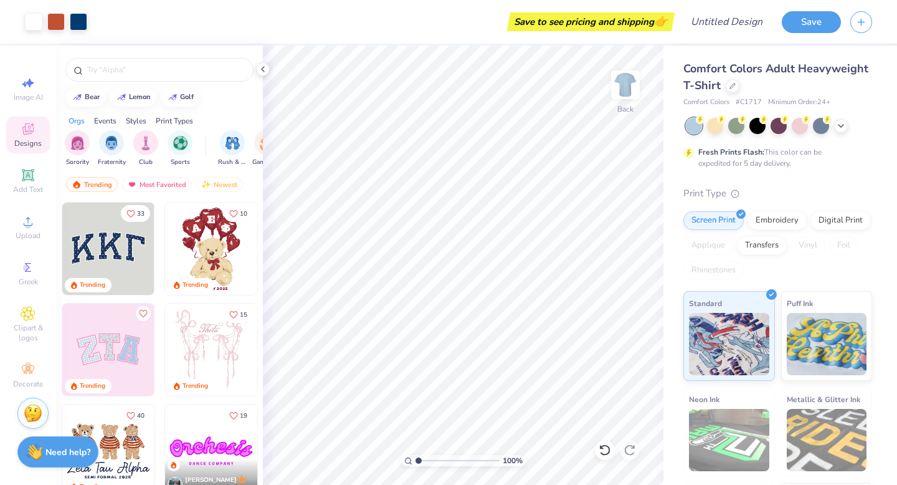
click at [35, 318] on icon at bounding box center [28, 313] width 14 height 15
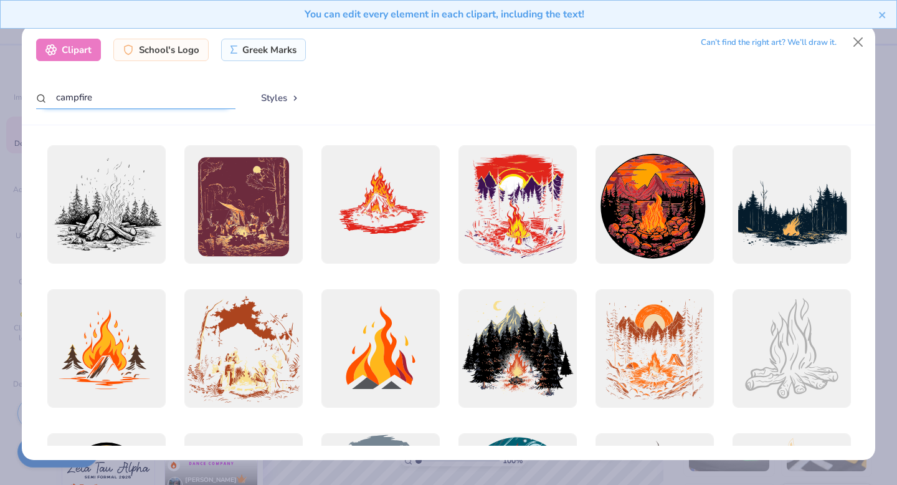
click at [138, 90] on input "campfire" at bounding box center [135, 97] width 199 height 23
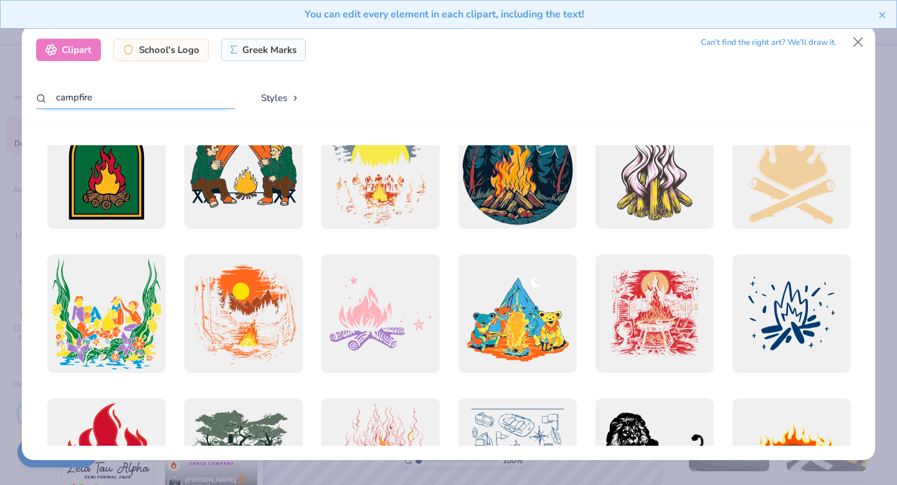
scroll to position [338, 0]
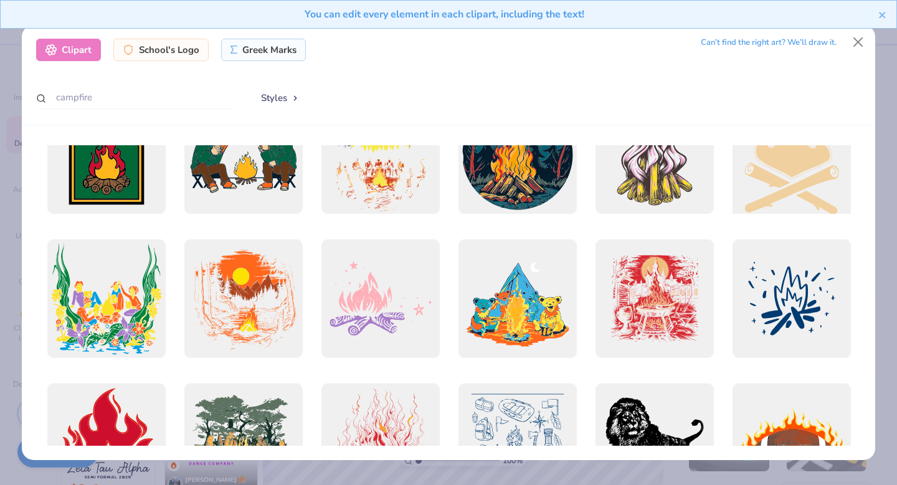
drag, startPoint x: 171, startPoint y: 91, endPoint x: 765, endPoint y: 186, distance: 601.9
click at [502, 186] on div at bounding box center [791, 155] width 130 height 130
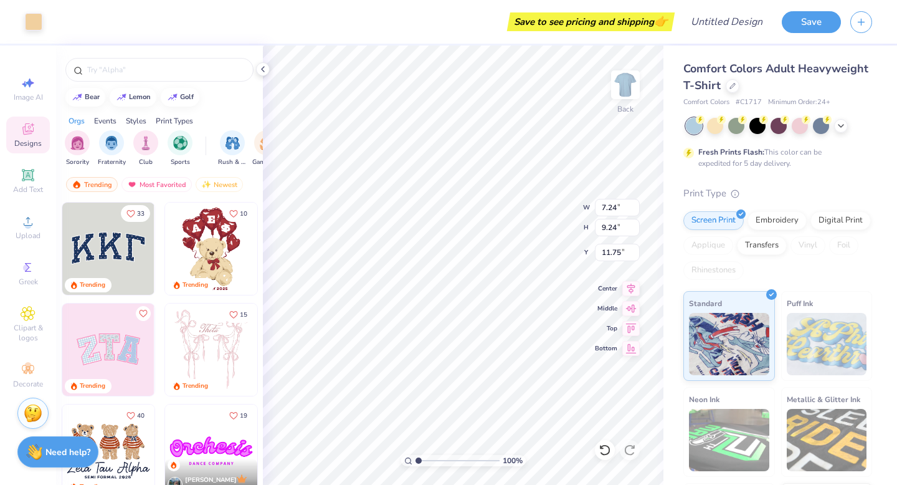
type input "7.24"
type input "9.24"
click at [34, 32] on div "Art colors" at bounding box center [21, 22] width 42 height 44
click at [31, 24] on div at bounding box center [33, 21] width 17 height 17
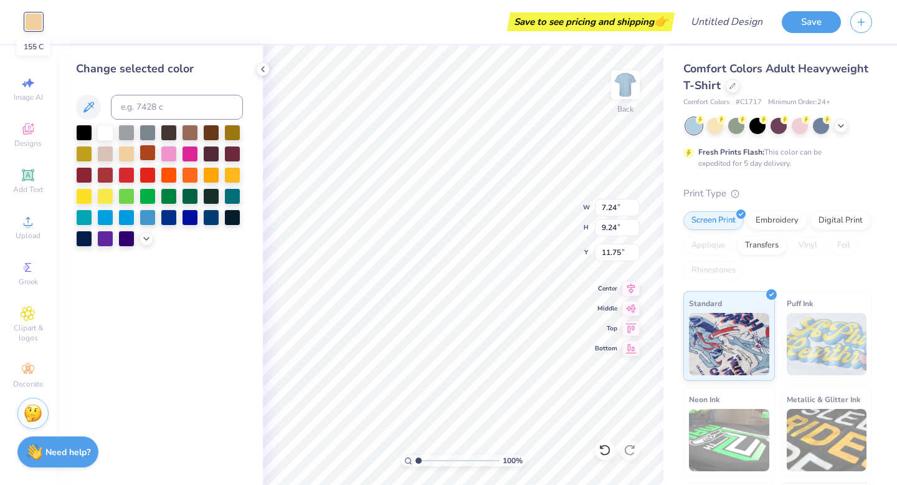
drag, startPoint x: 765, startPoint y: 186, endPoint x: 149, endPoint y: 152, distance: 617.1
click at [149, 152] on div at bounding box center [148, 153] width 16 height 16
drag, startPoint x: 149, startPoint y: 152, endPoint x: 170, endPoint y: 170, distance: 27.8
click at [170, 170] on div at bounding box center [169, 174] width 16 height 16
type input "5.33"
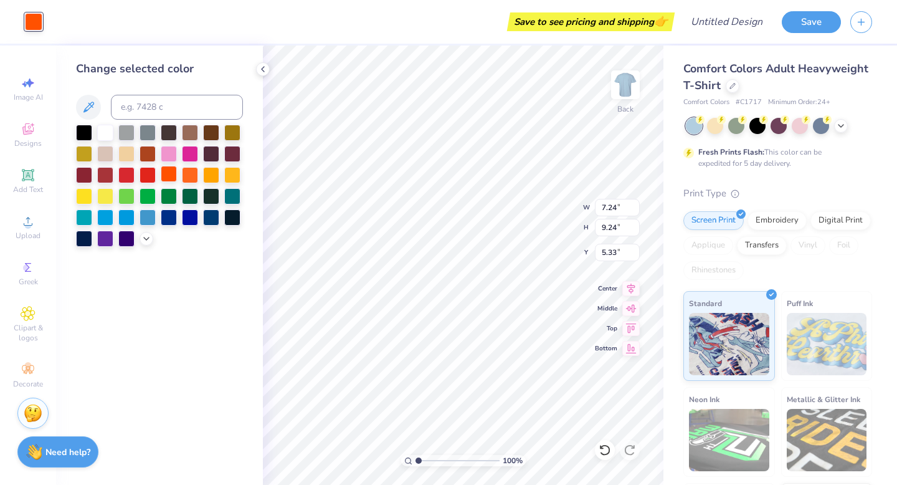
type input "4.49"
type input "5.73"
type input "5.98"
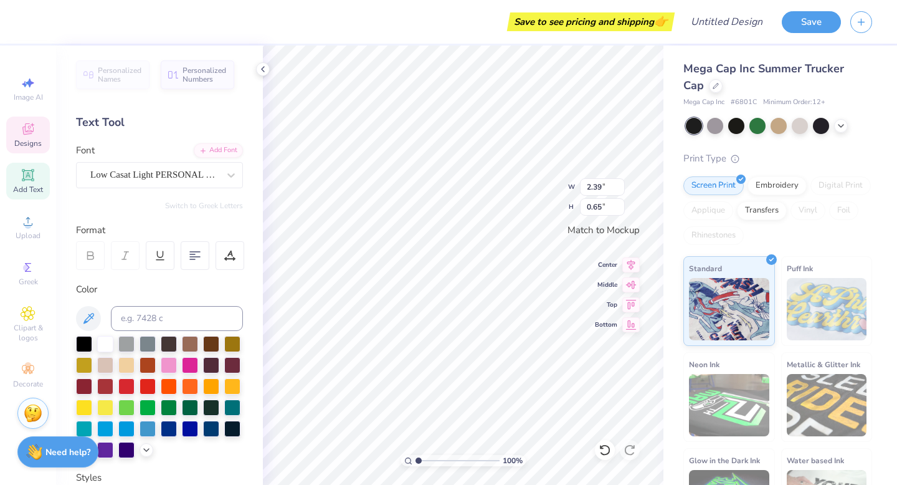
type textarea "P"
type textarea "Camp Lugnut"
type input "3.12"
type input "0.57"
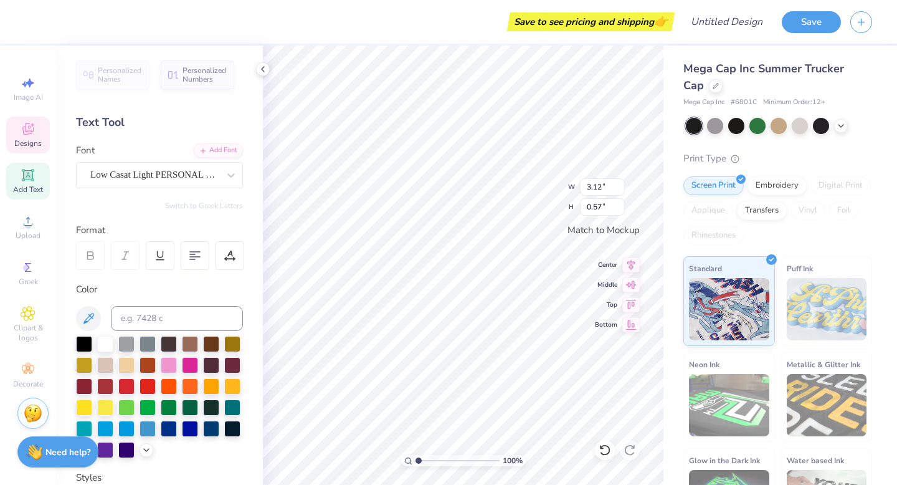
type input "2.74"
type input "0.50"
type textarea "EST. 2025"
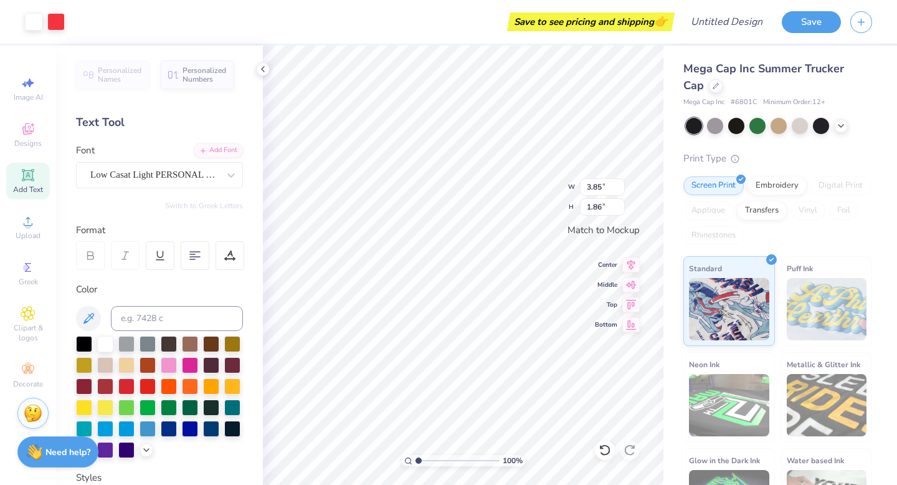
type input "3.89"
type input "1.88"
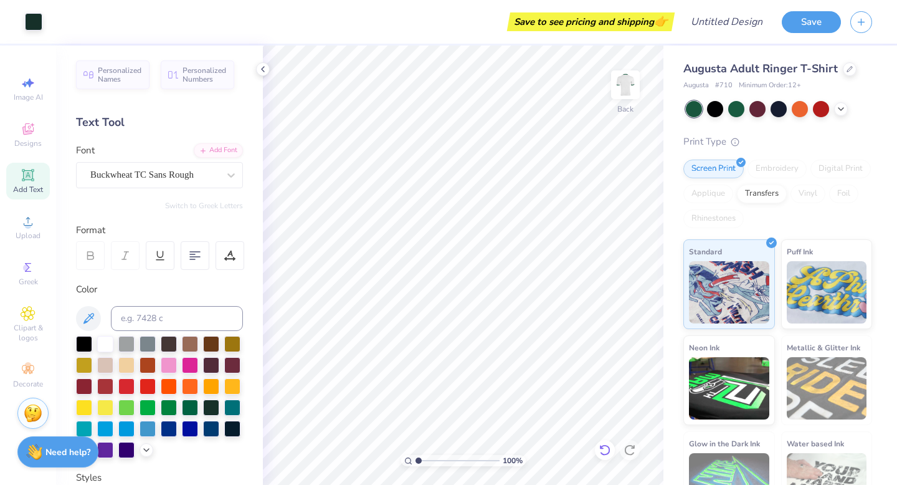
click at [608, 452] on icon at bounding box center [604, 449] width 11 height 11
type textarea "2025"
type input "5.86"
type input "1.41"
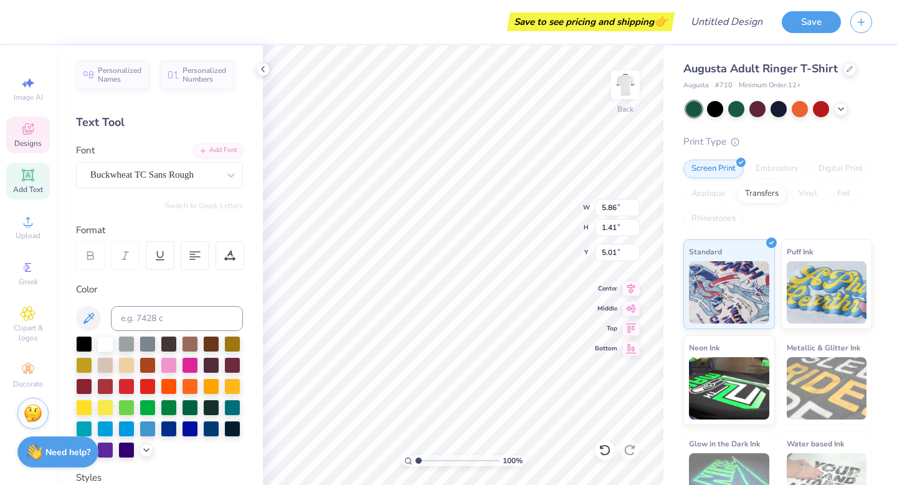
type input "5.01"
type input "9.73"
type input "3.39"
type input "3.03"
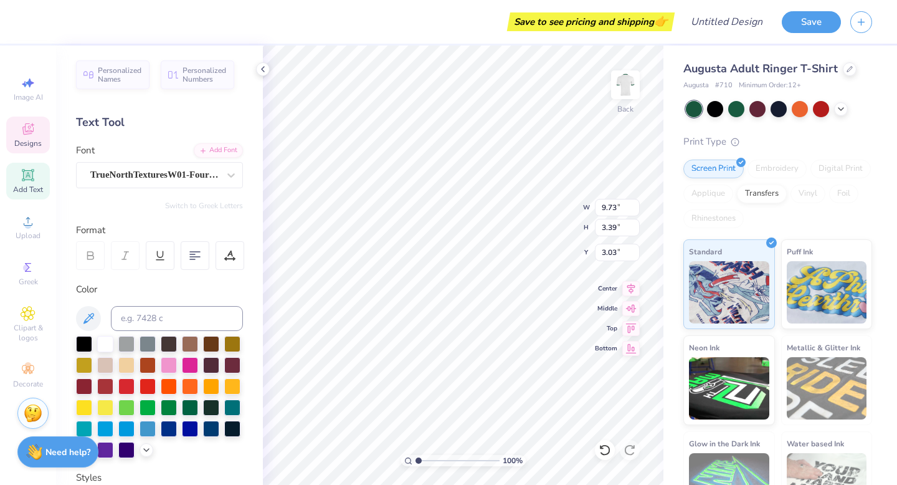
type textarea "A"
type textarea "camp lugnut"
type input "9.91"
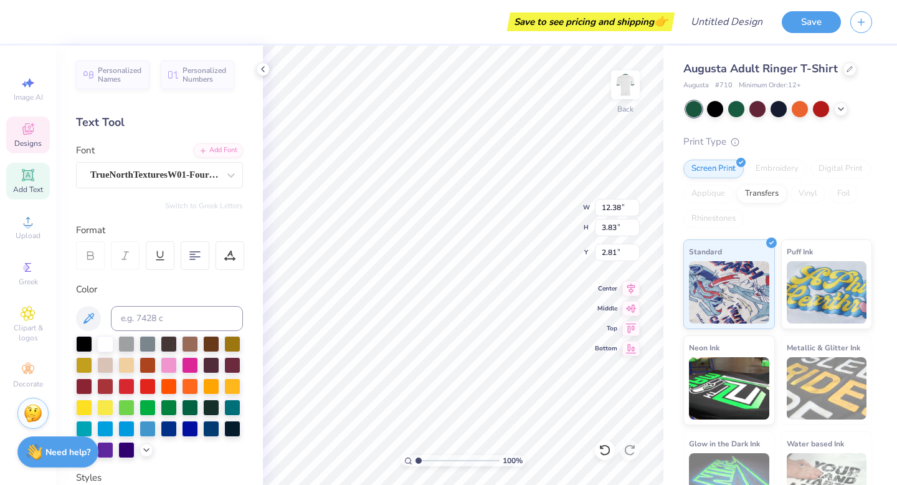
type input "3.07"
type input "3.92"
type input "9.91"
type input "3.07"
type input "3.36"
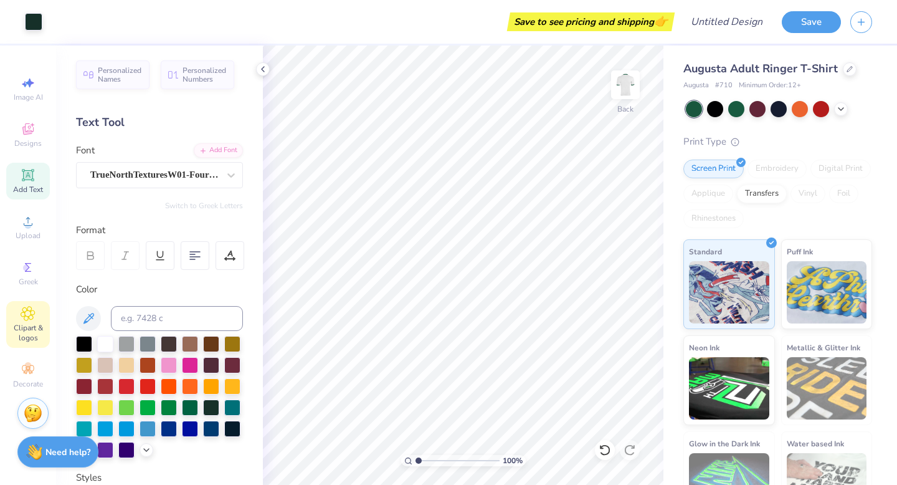
click at [24, 337] on span "Clipart & logos" at bounding box center [28, 333] width 44 height 20
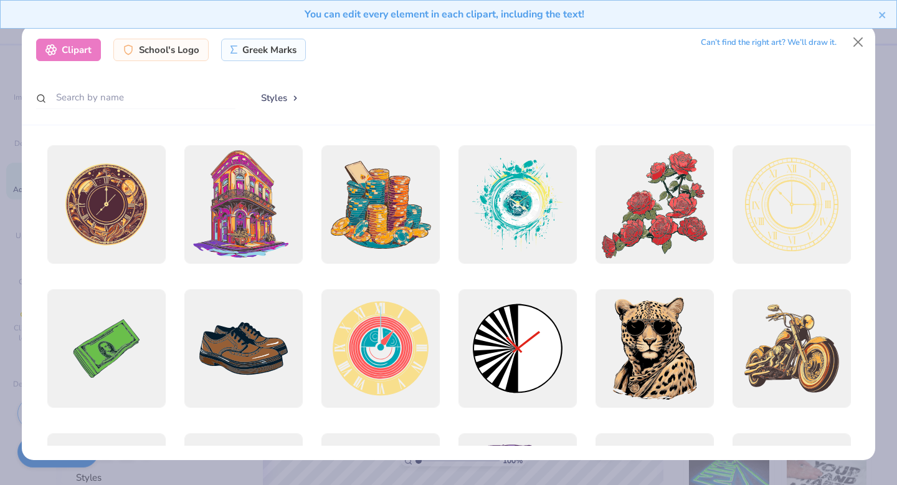
click at [149, 85] on div "Clipart School's Logo Greek Marks Can’t find the right art? We’ll draw it. Styl…" at bounding box center [449, 75] width 854 height 100
click at [152, 96] on input "text" at bounding box center [135, 97] width 199 height 23
type input "n"
type input "baseball"
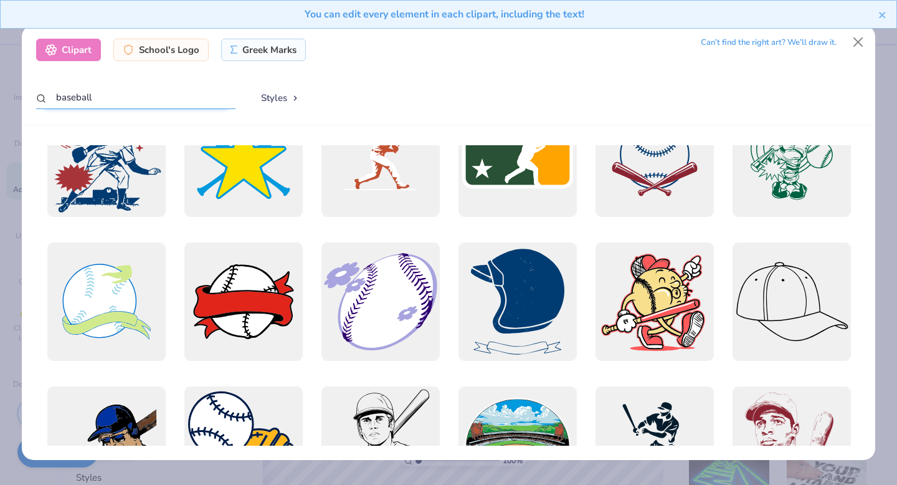
scroll to position [0, 0]
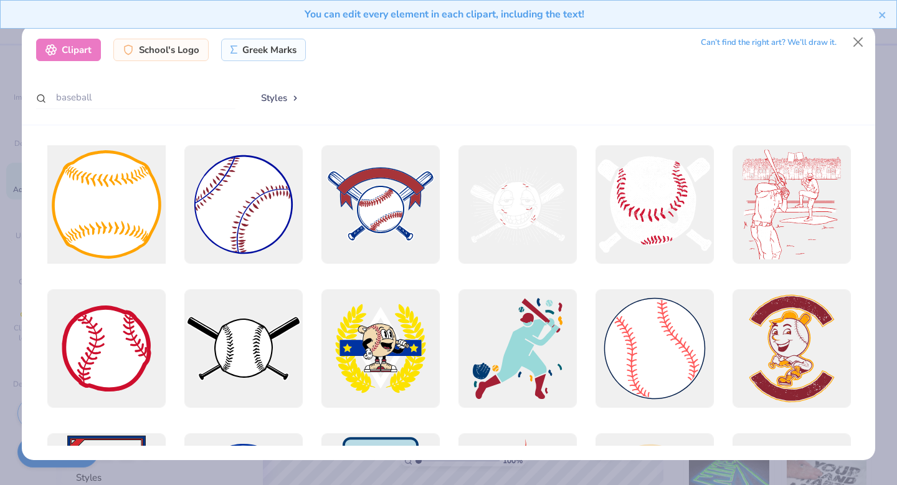
click at [112, 217] on div at bounding box center [106, 205] width 130 height 130
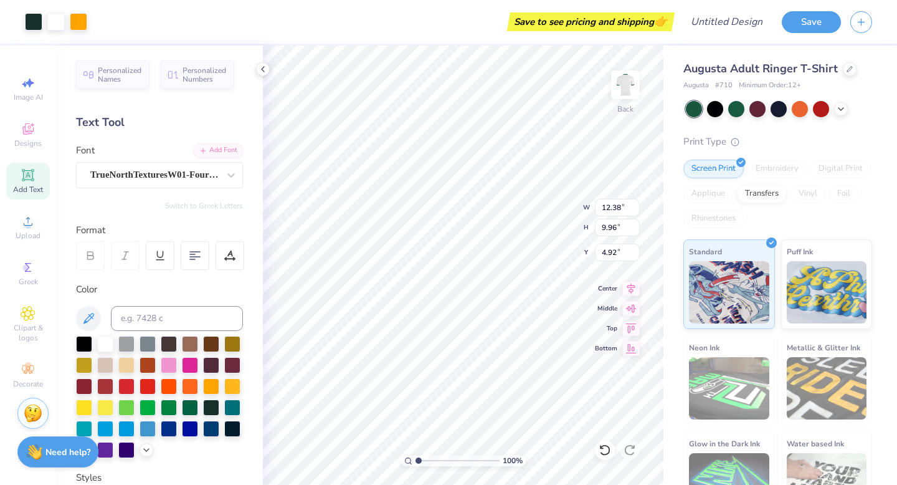
click at [603, 452] on icon at bounding box center [605, 450] width 12 height 12
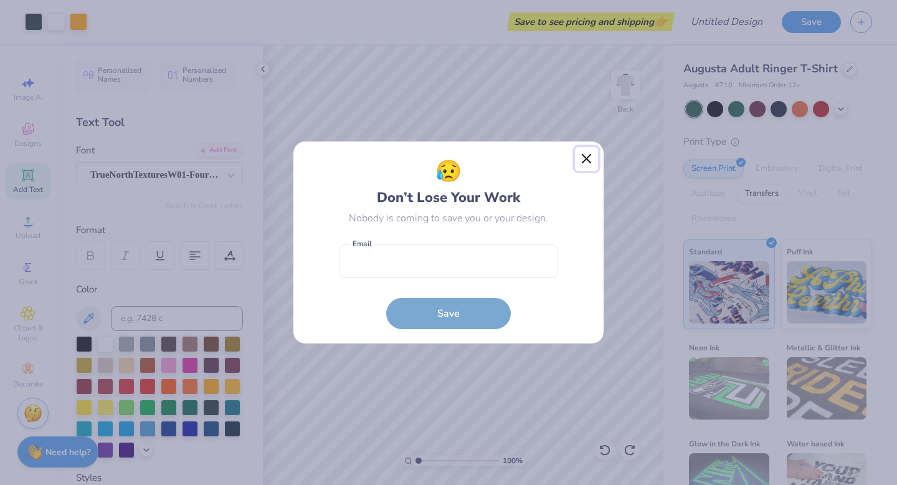
click at [589, 162] on button "Close" at bounding box center [587, 159] width 24 height 24
